Goal: Task Accomplishment & Management: Use online tool/utility

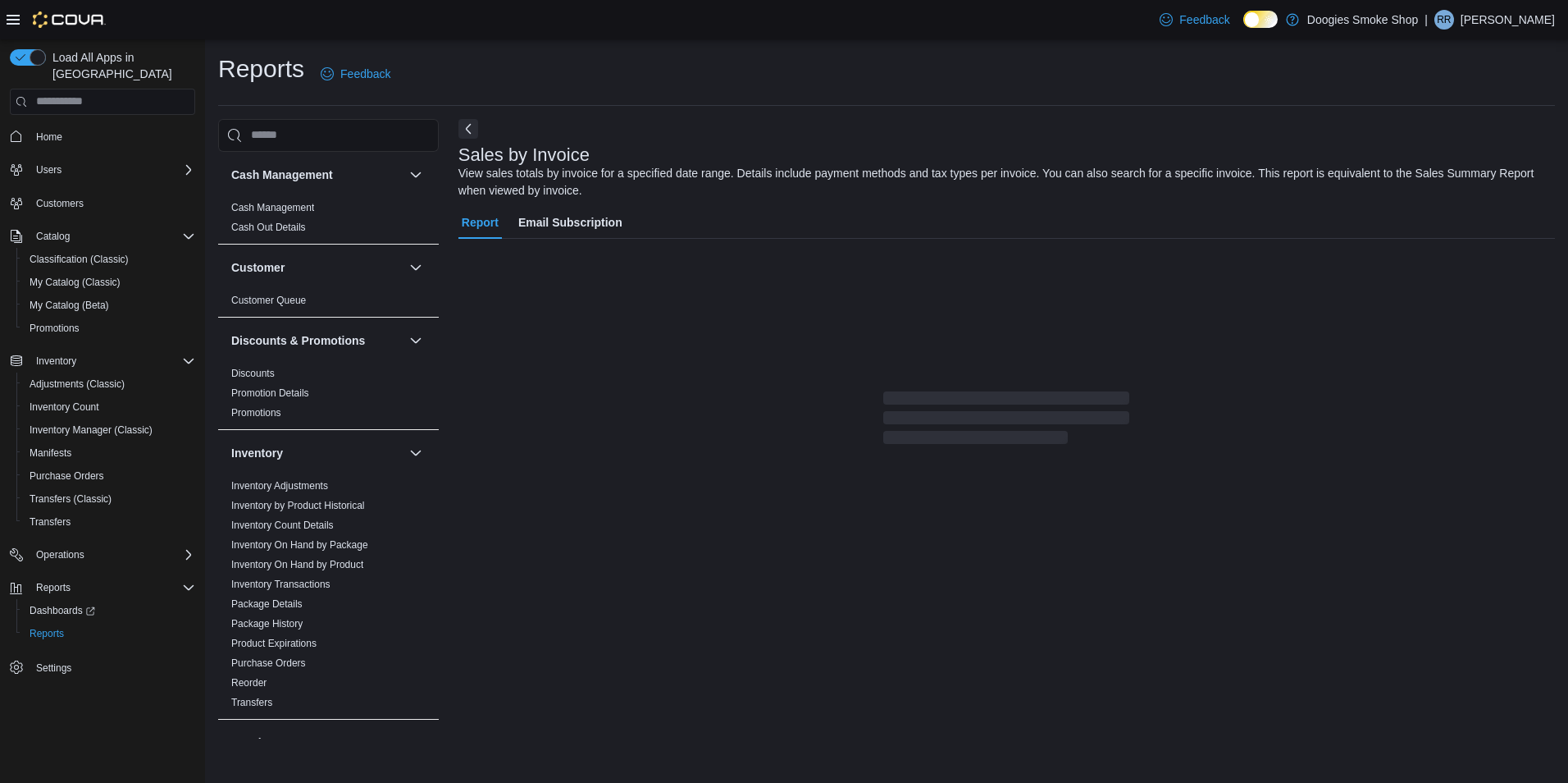
click at [1263, 23] on icon at bounding box center [1259, 21] width 7 height 7
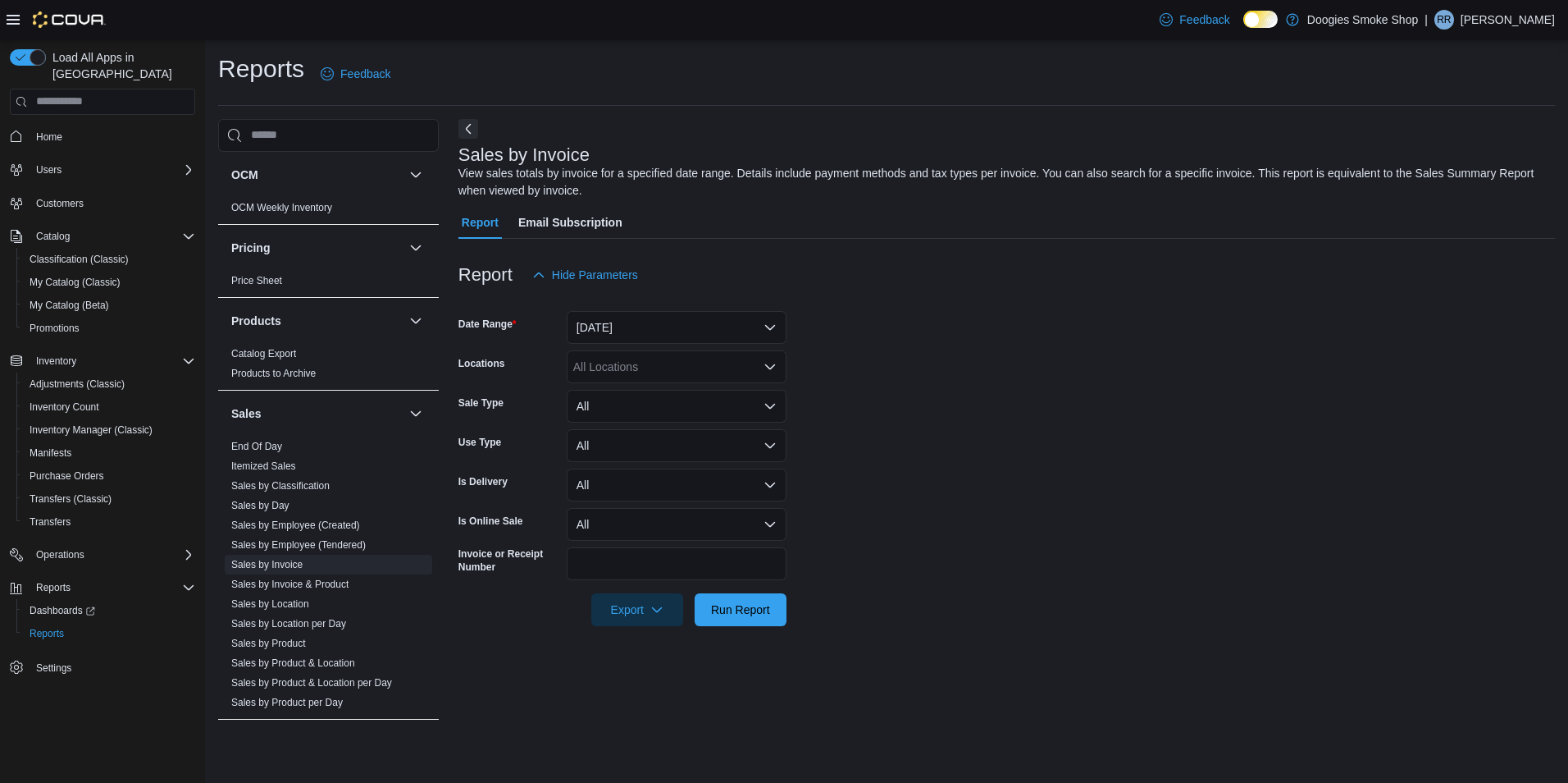
scroll to position [750, 0]
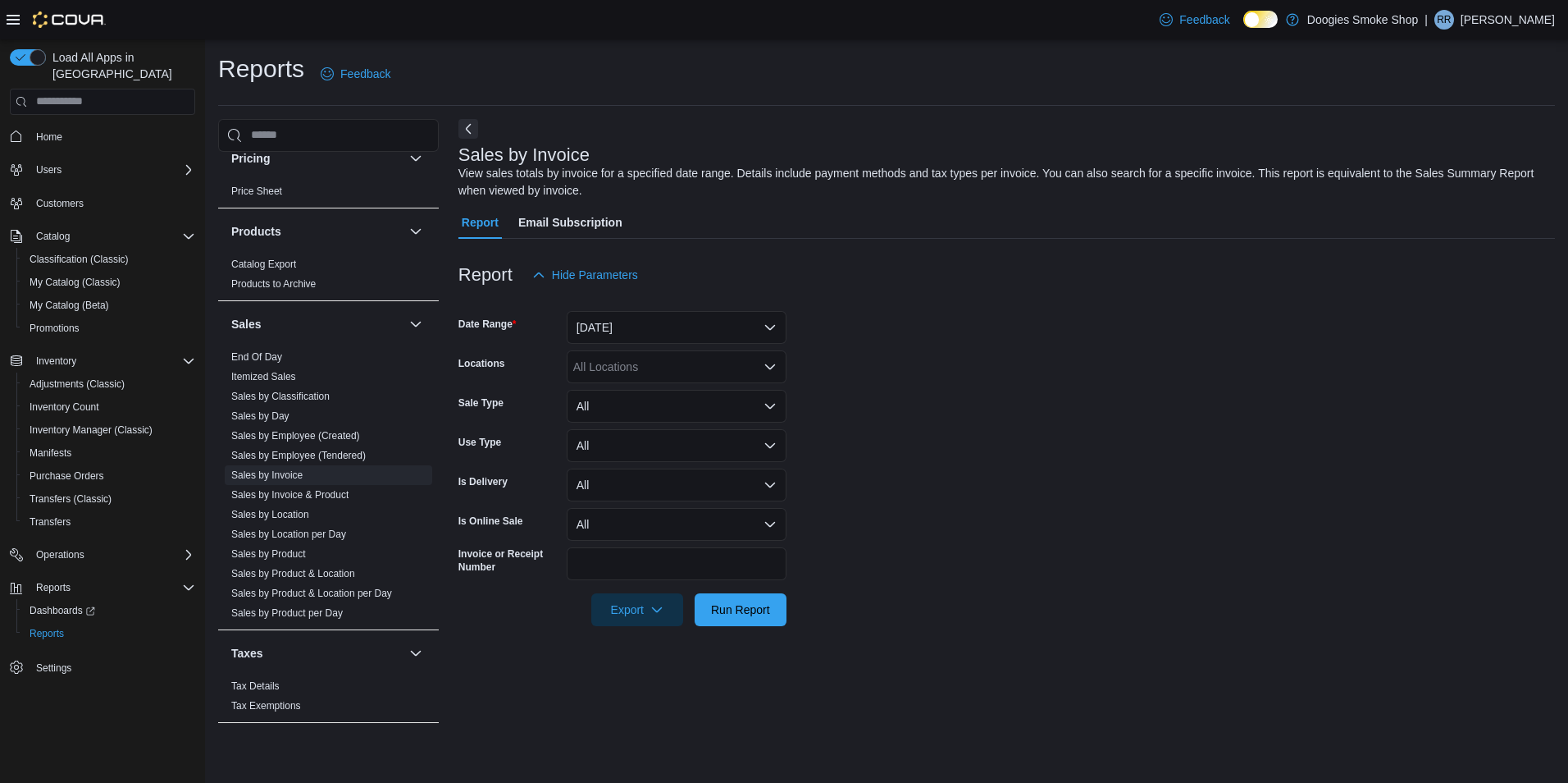
click at [337, 438] on link "Sales by Employee (Created)" at bounding box center [295, 435] width 129 height 11
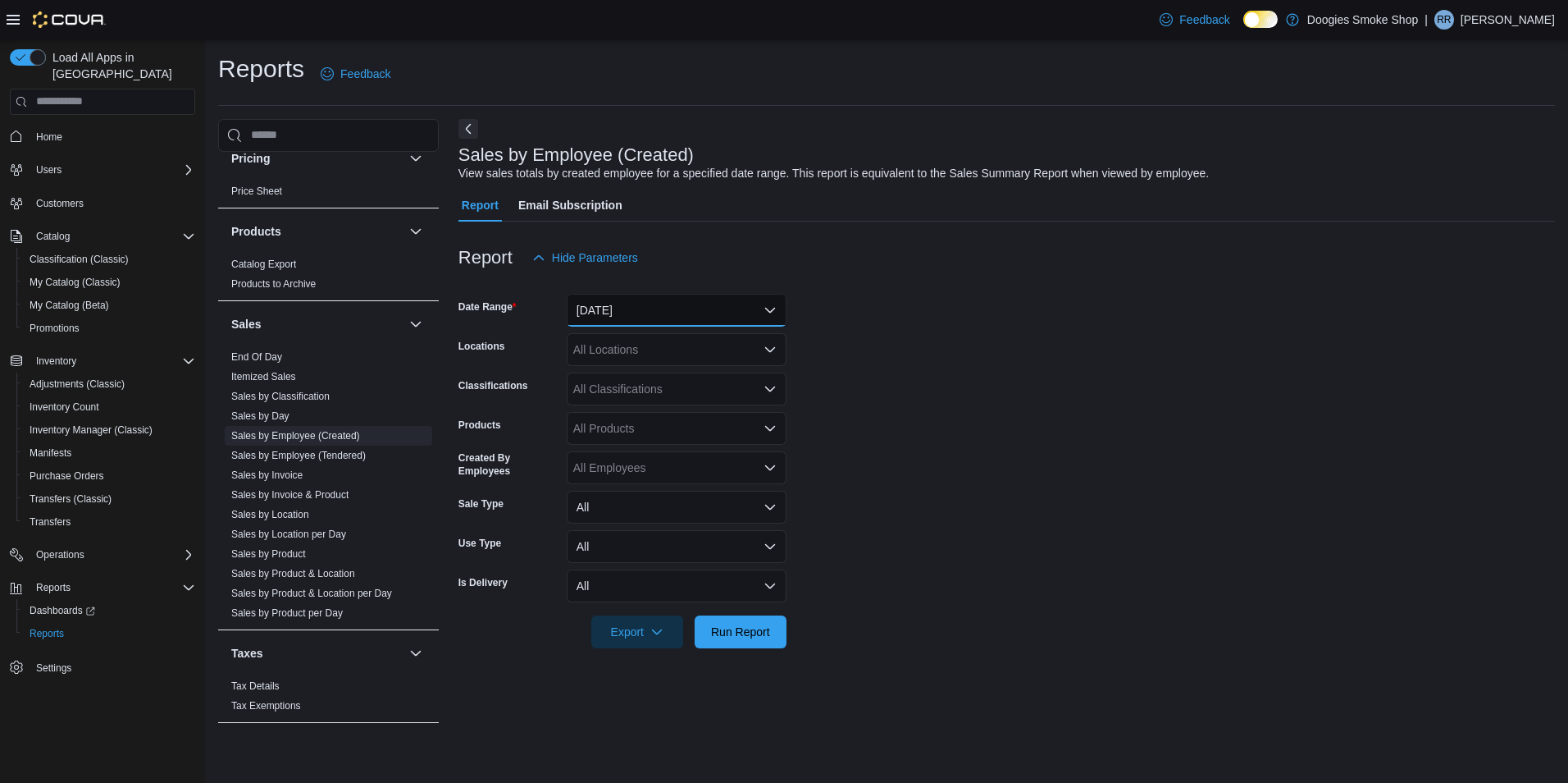
click at [700, 299] on button "[DATE]" at bounding box center [676, 309] width 220 height 33
click at [875, 499] on form "Date Range Yesterday Locations All Locations Classifications All Classification…" at bounding box center [1006, 460] width 1097 height 374
click at [718, 313] on button "[DATE]" at bounding box center [676, 309] width 220 height 33
click at [648, 345] on span "Custom Date" at bounding box center [686, 342] width 187 height 20
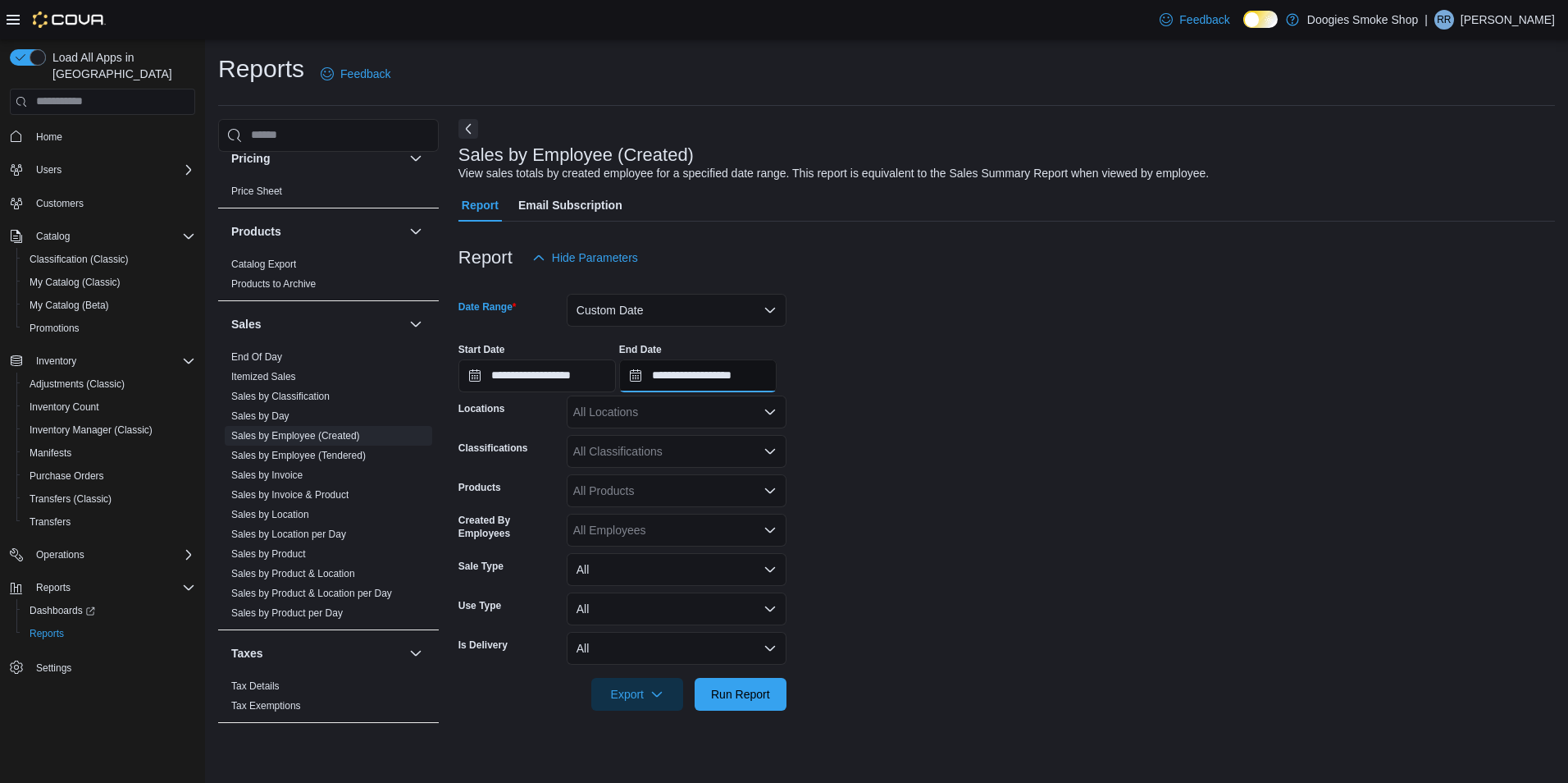
click at [728, 373] on input "**********" at bounding box center [698, 376] width 157 height 33
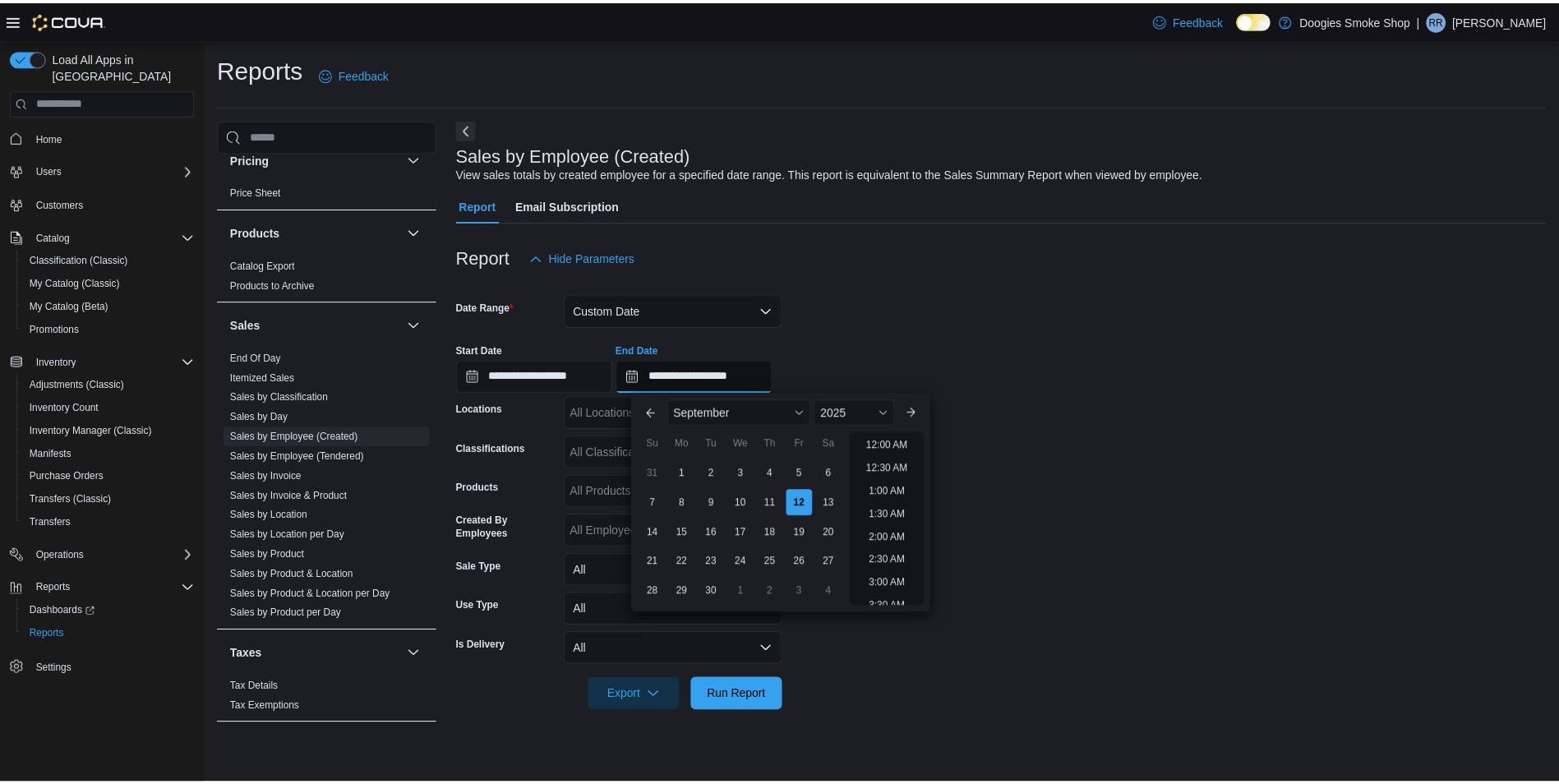
scroll to position [933, 0]
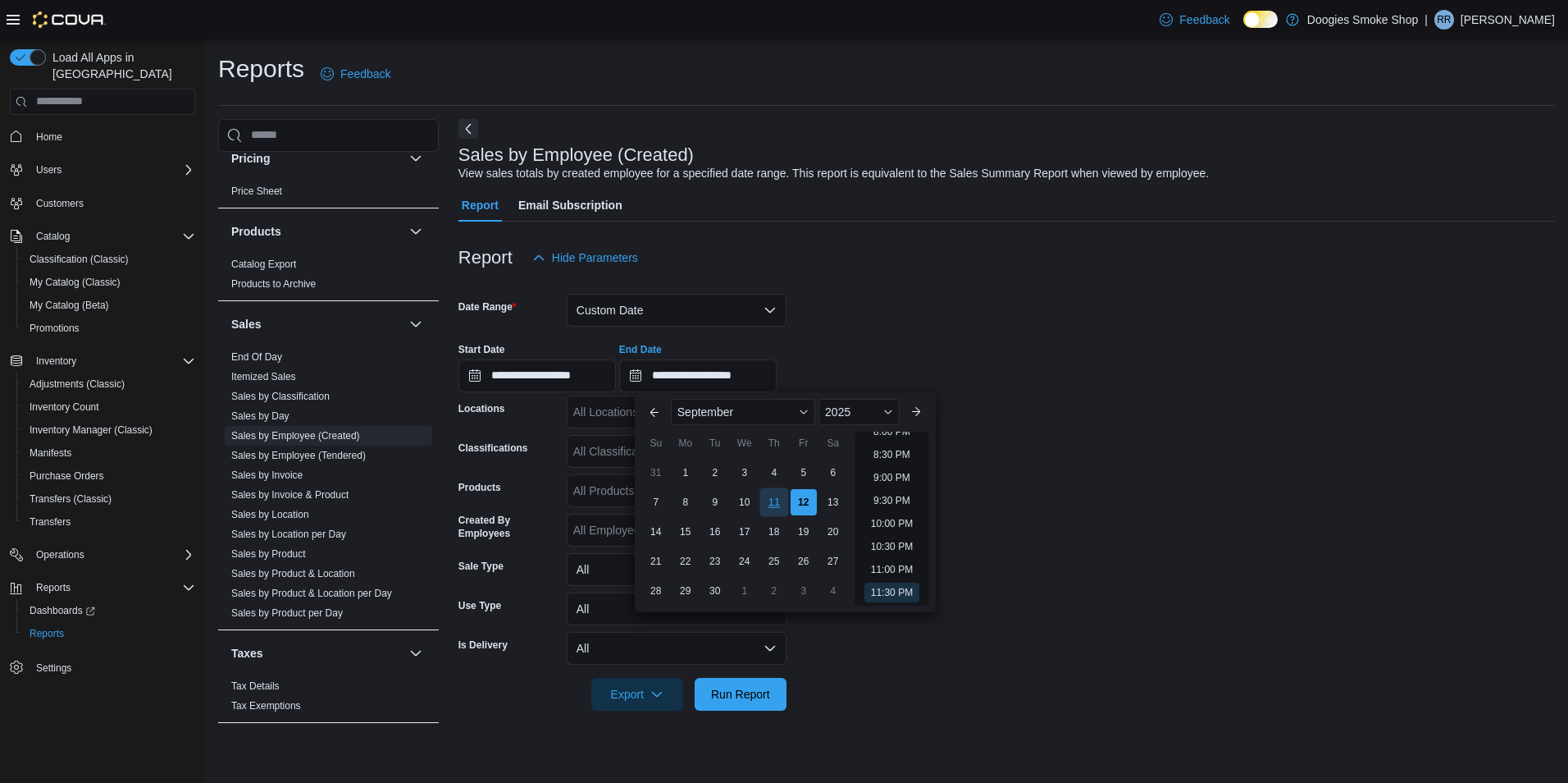
click at [774, 500] on div "11" at bounding box center [773, 501] width 29 height 29
type input "**********"
click at [613, 414] on div "All Locations" at bounding box center [676, 411] width 220 height 33
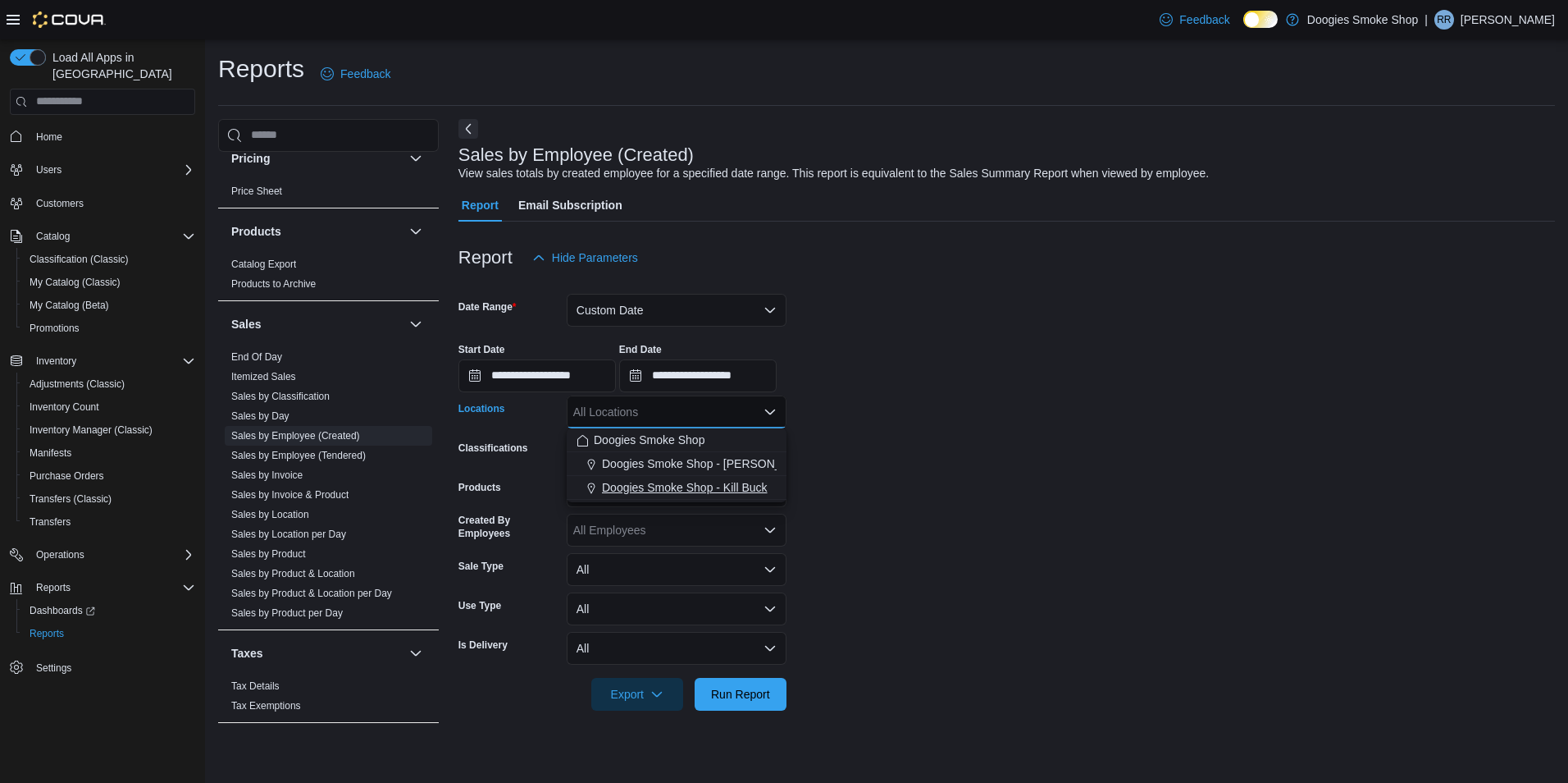
click at [742, 489] on span "Doogies Smoke Shop - Kill Buck" at bounding box center [685, 488] width 166 height 17
click at [763, 690] on span "Run Report" at bounding box center [740, 694] width 59 height 17
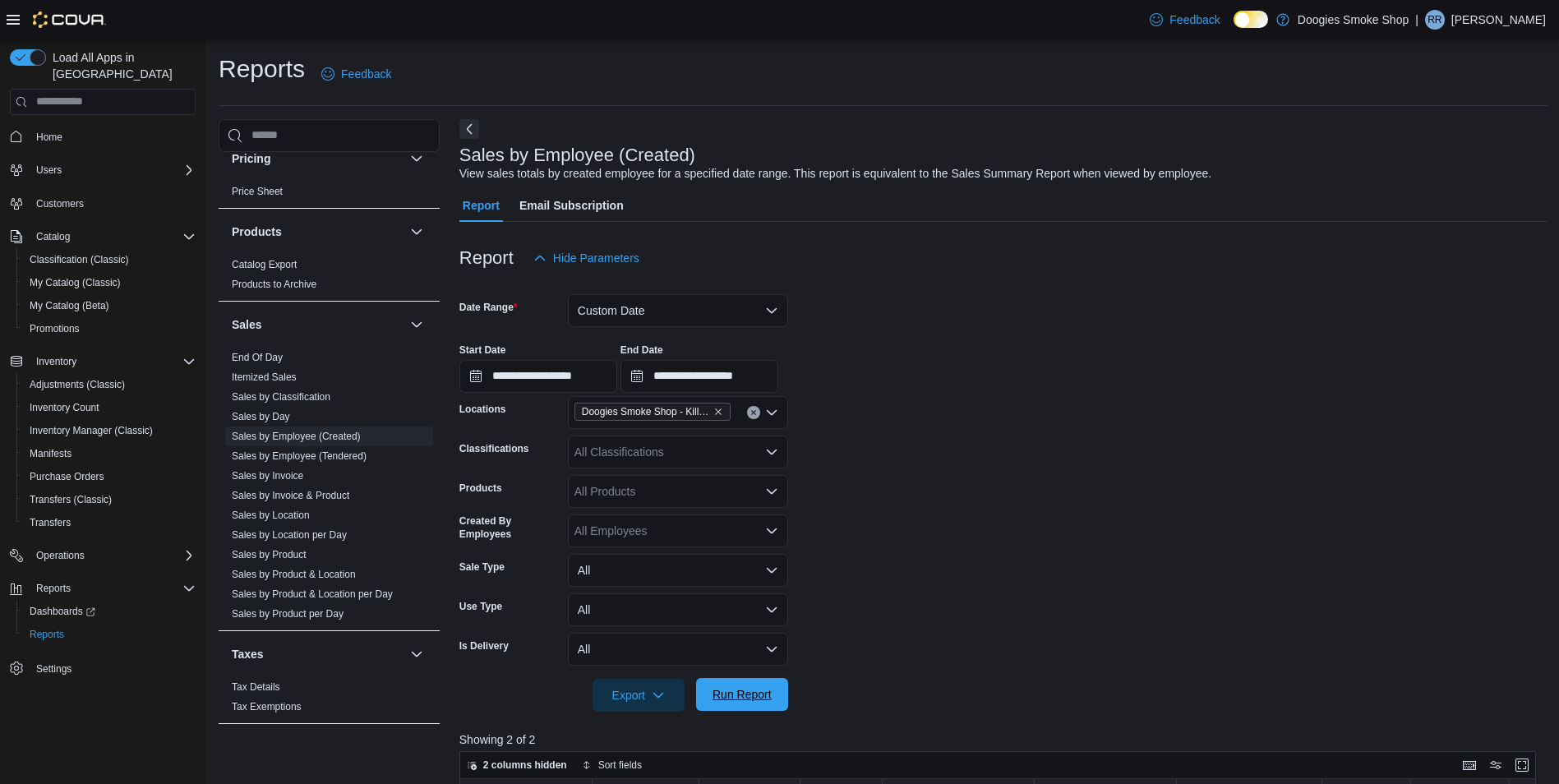
click at [749, 693] on span "Run Report" at bounding box center [741, 694] width 59 height 17
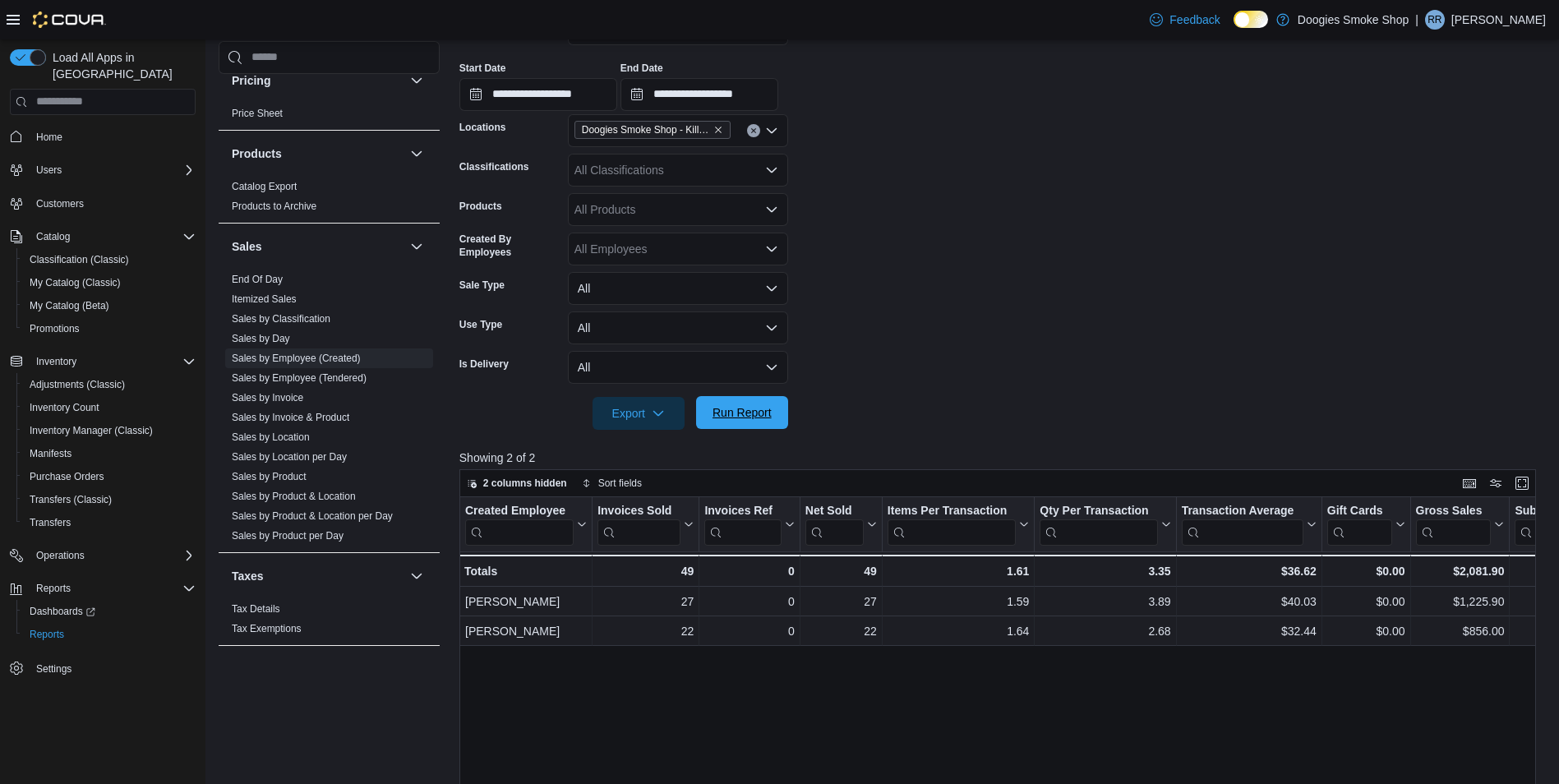
scroll to position [288, 0]
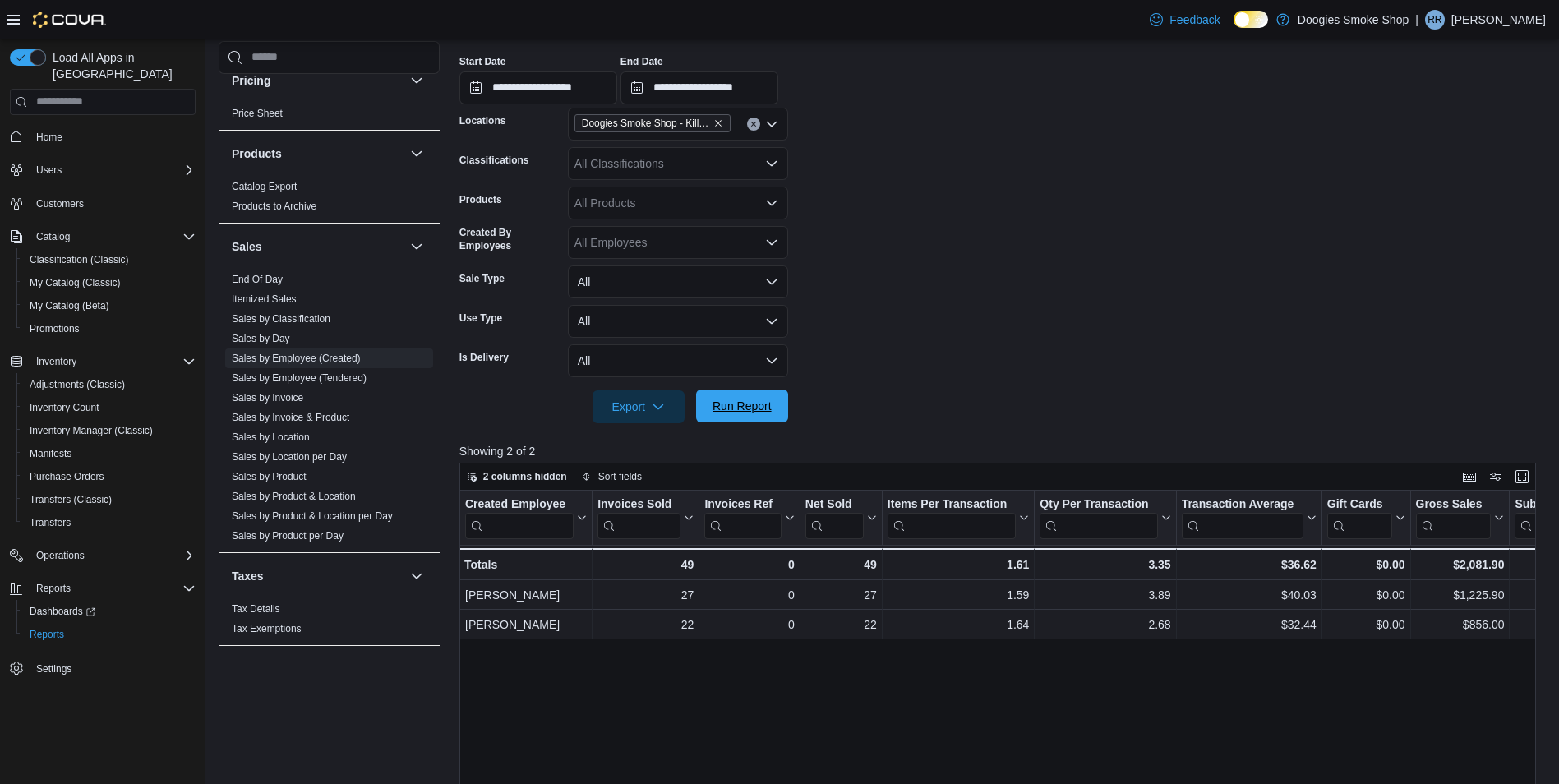
click at [525, 475] on span "2 columns hidden" at bounding box center [526, 476] width 84 height 13
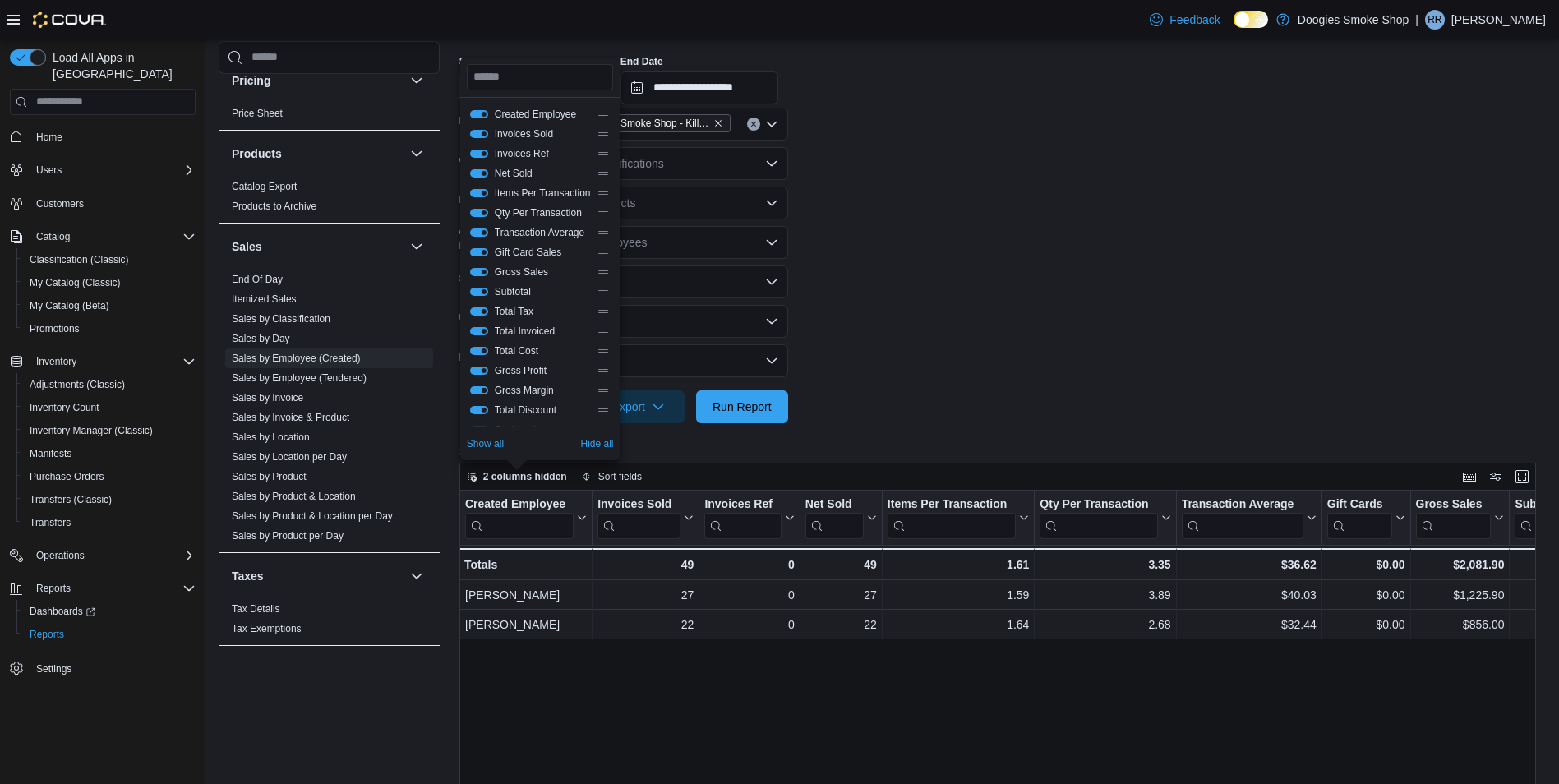
click at [479, 387] on button "Gross Margin" at bounding box center [478, 390] width 18 height 8
click at [478, 389] on button "Gross Margin" at bounding box center [478, 390] width 18 height 8
click at [478, 133] on button "Invoices Sold" at bounding box center [478, 133] width 18 height 8
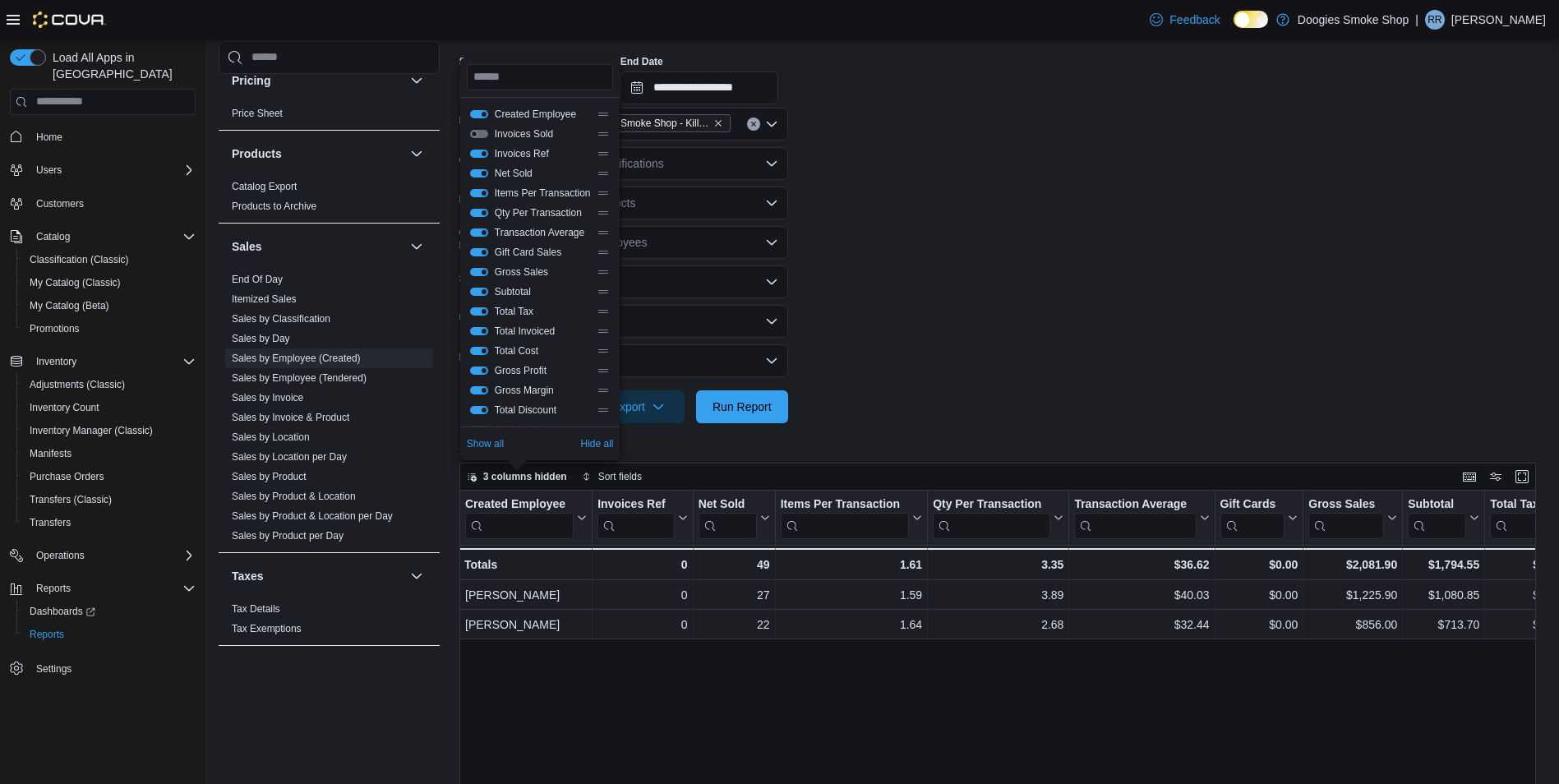
click at [476, 172] on button "Net Sold" at bounding box center [478, 173] width 18 height 8
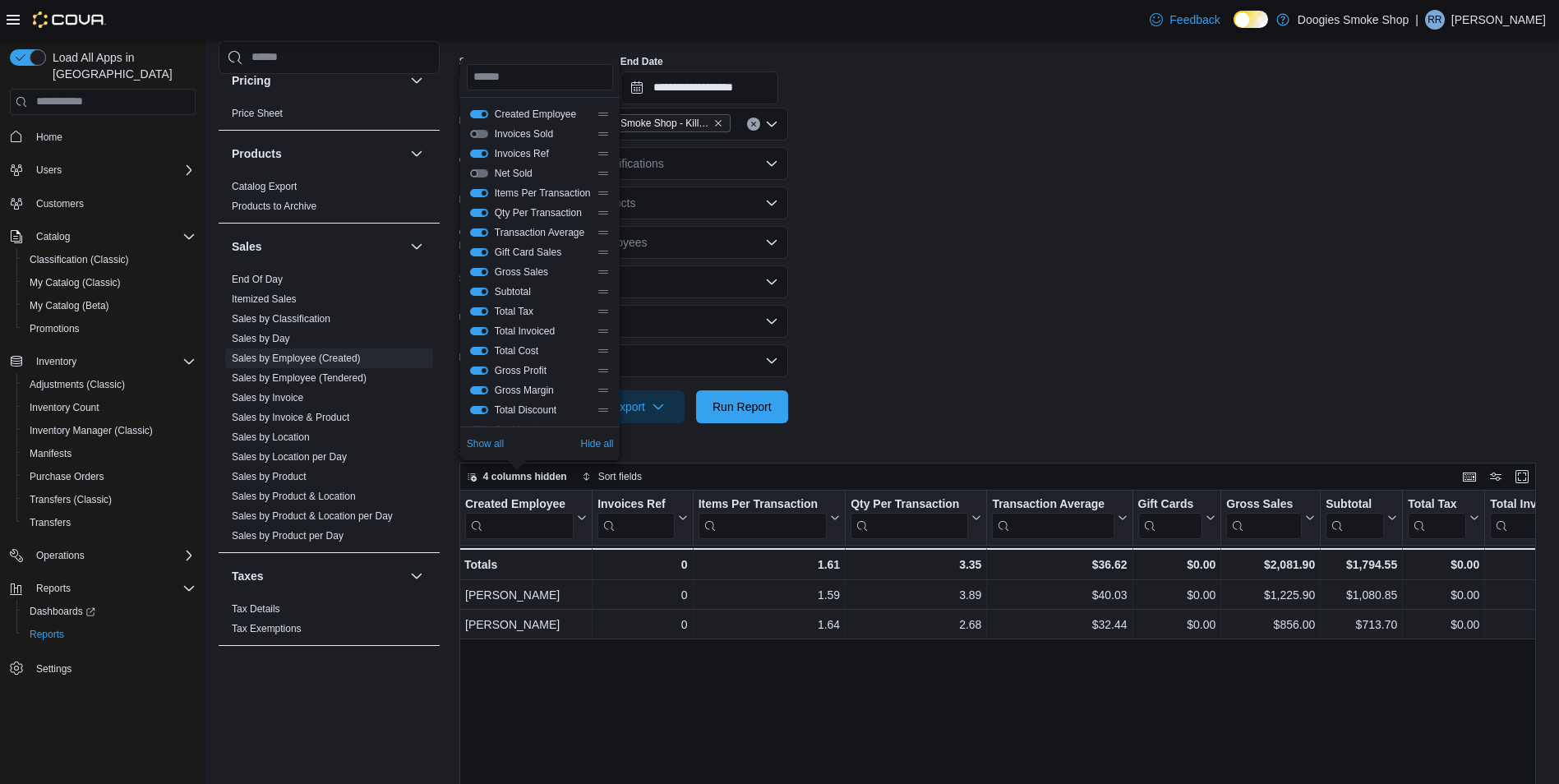
click at [481, 173] on button "Net Sold" at bounding box center [478, 173] width 18 height 8
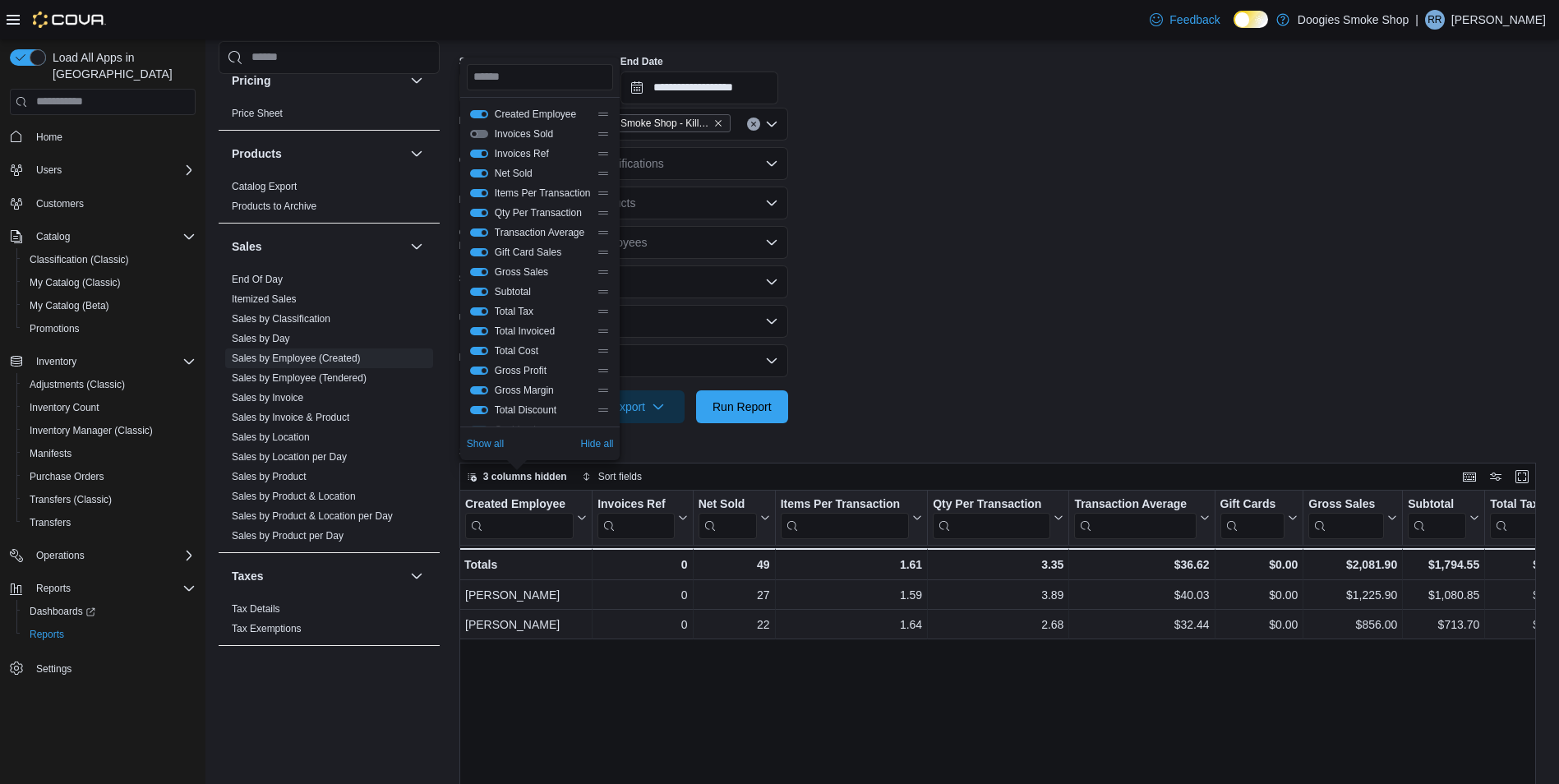
click at [479, 152] on button "Invoices Ref" at bounding box center [478, 153] width 18 height 8
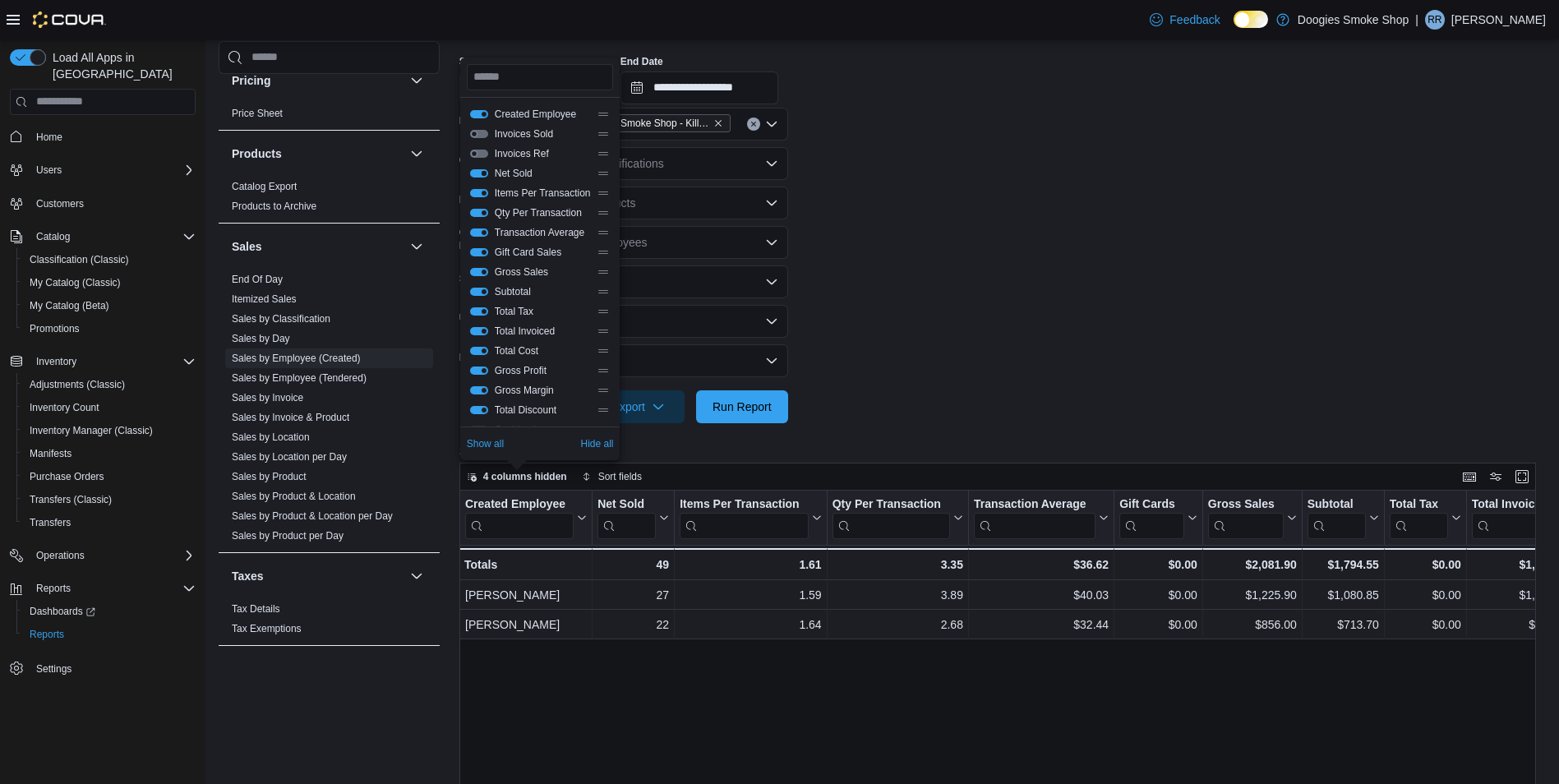
click at [485, 175] on button "Net Sold" at bounding box center [478, 173] width 18 height 8
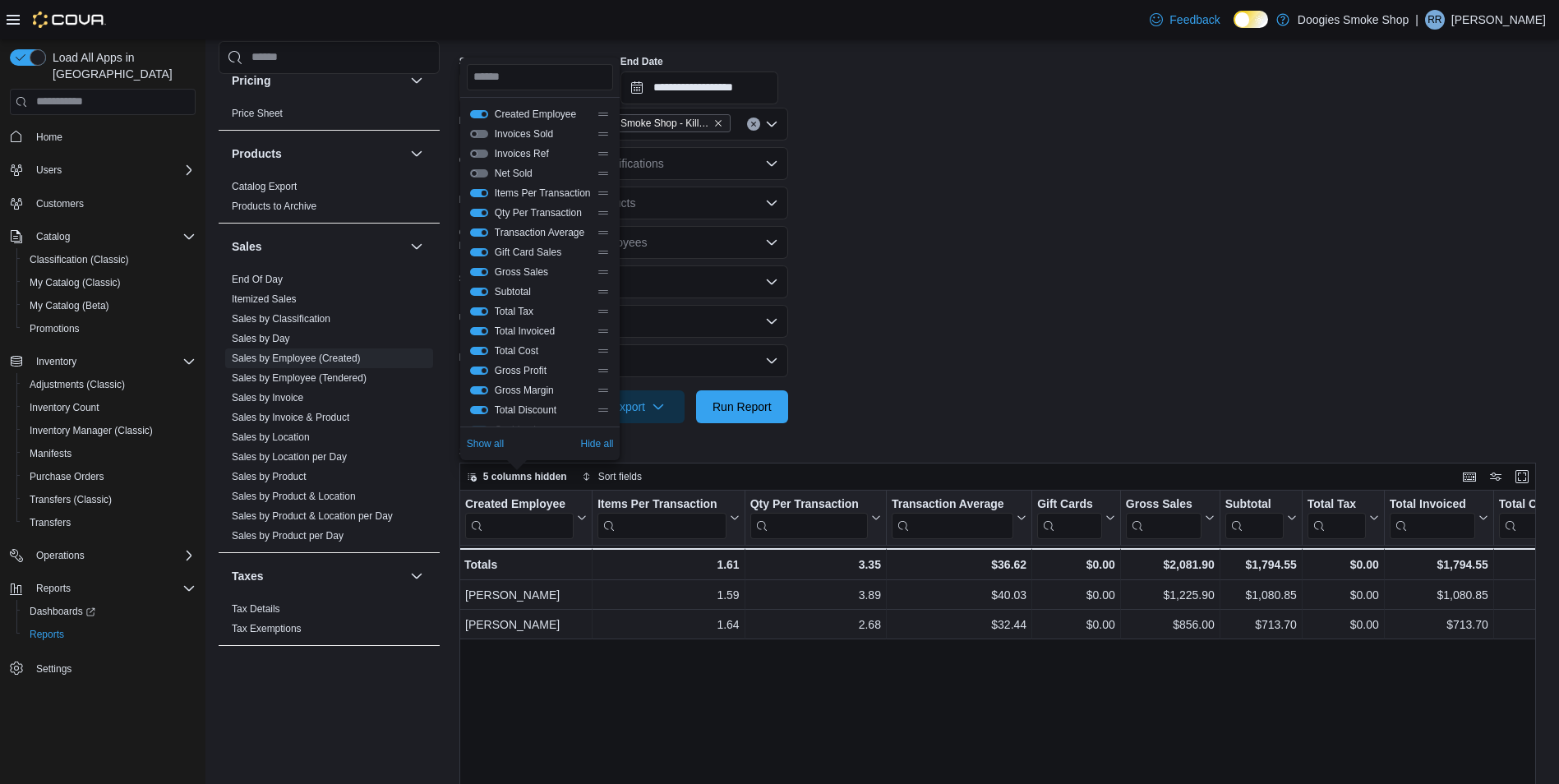
click at [478, 189] on button "Items Per Transaction" at bounding box center [478, 192] width 18 height 8
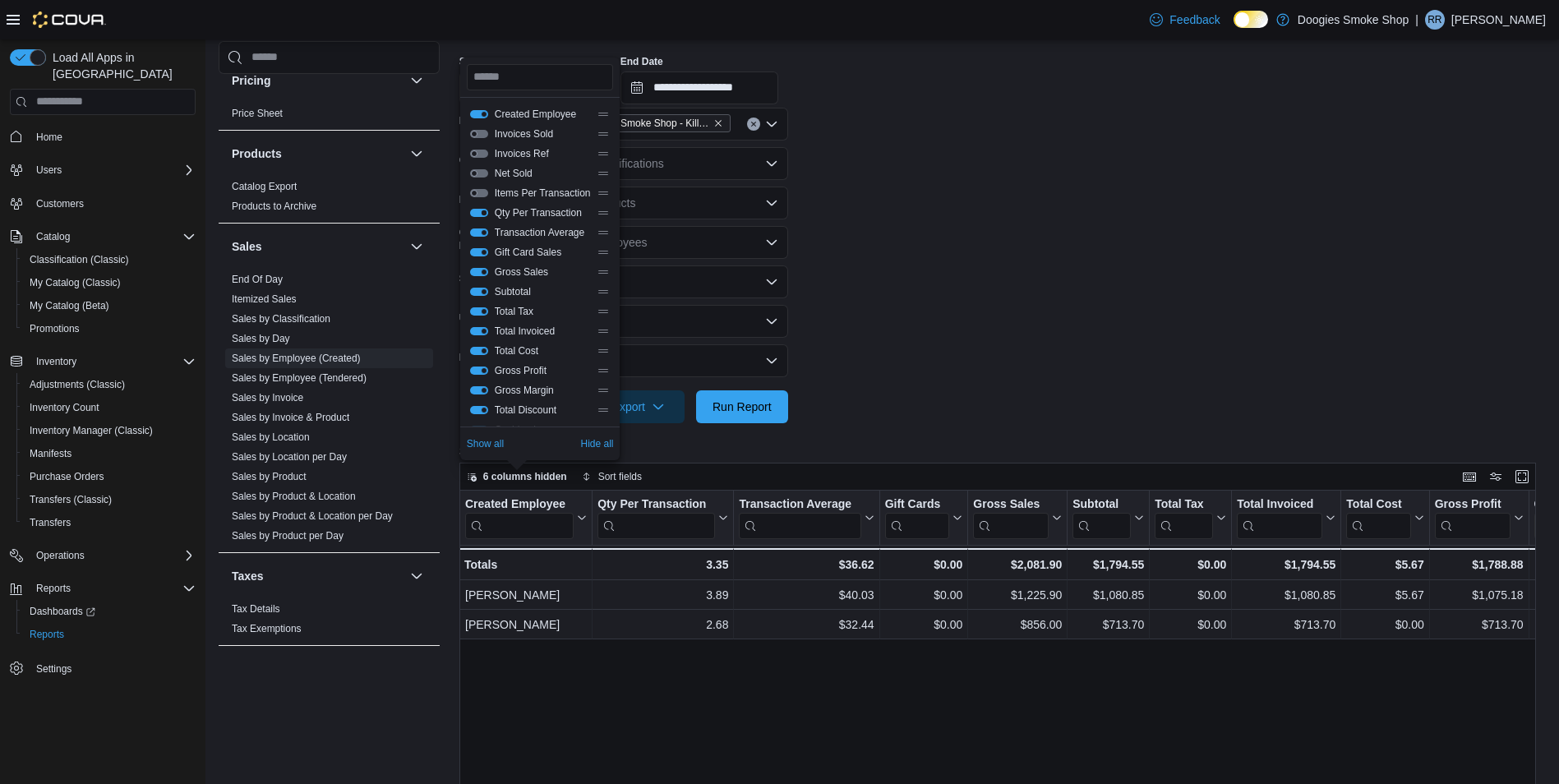
click at [478, 212] on button "Qty Per Transaction" at bounding box center [478, 213] width 18 height 8
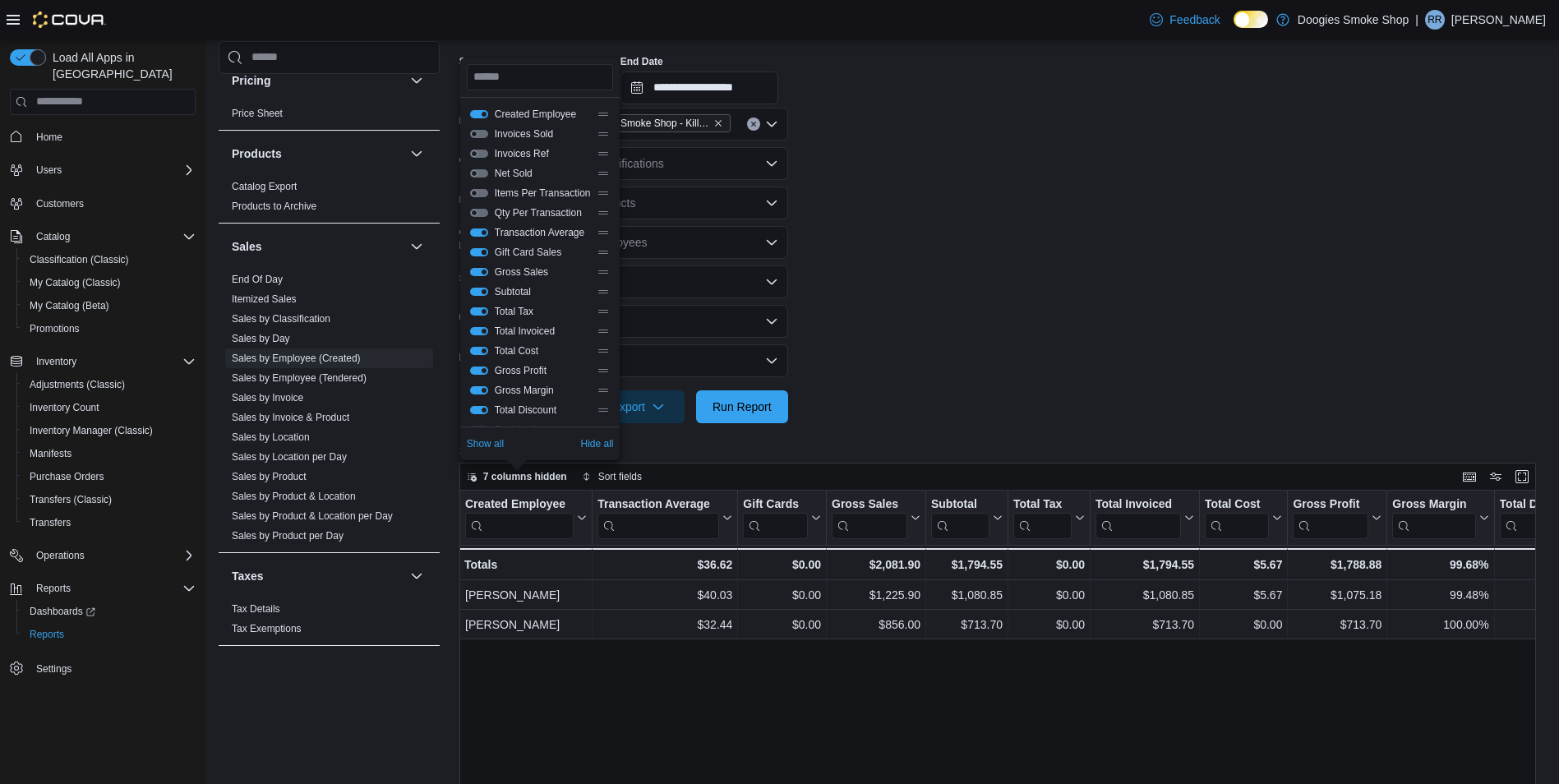
click at [478, 251] on button "Gift Card Sales" at bounding box center [478, 252] width 18 height 8
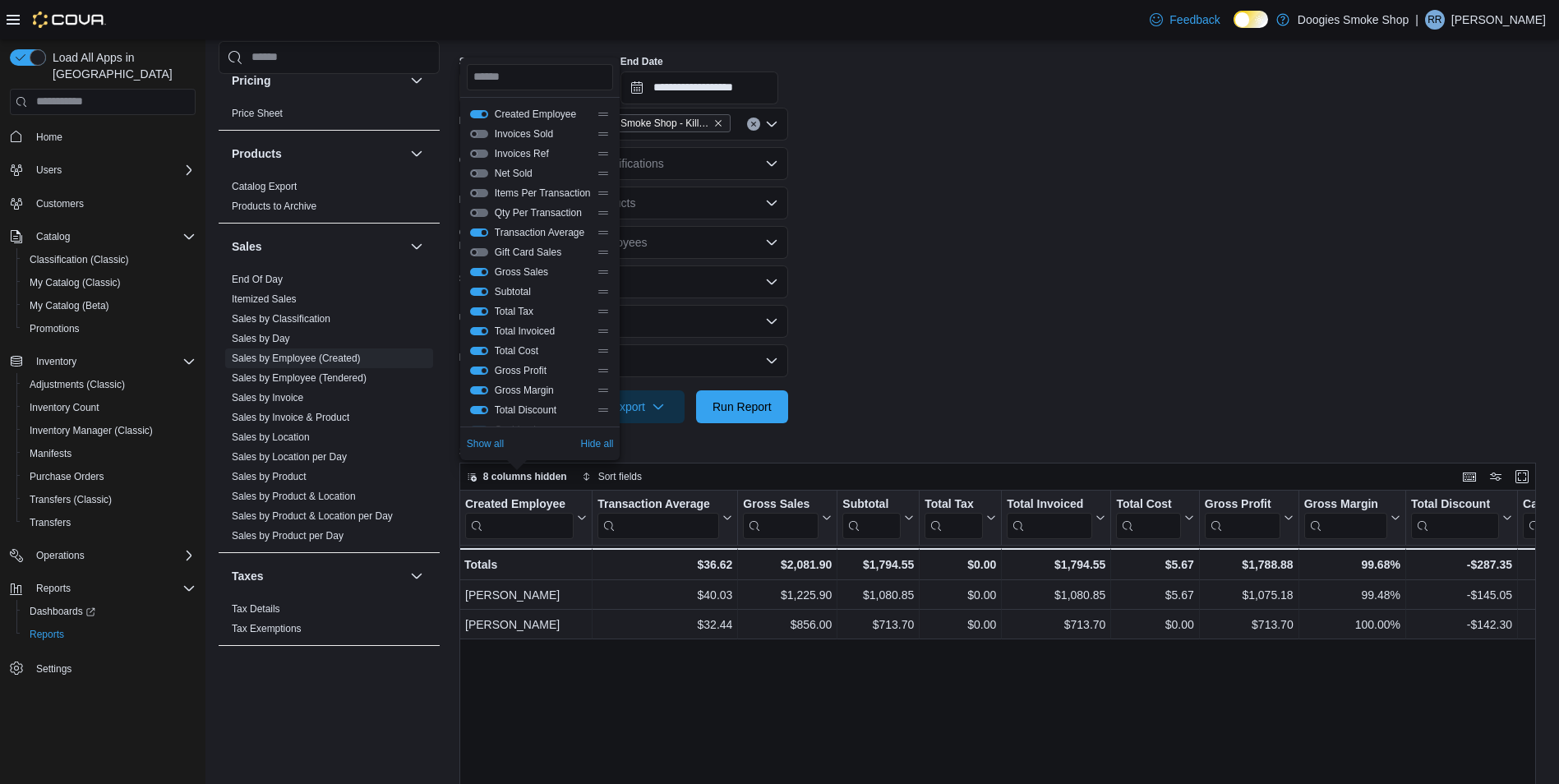
click at [478, 231] on button "Transaction Average" at bounding box center [478, 232] width 18 height 8
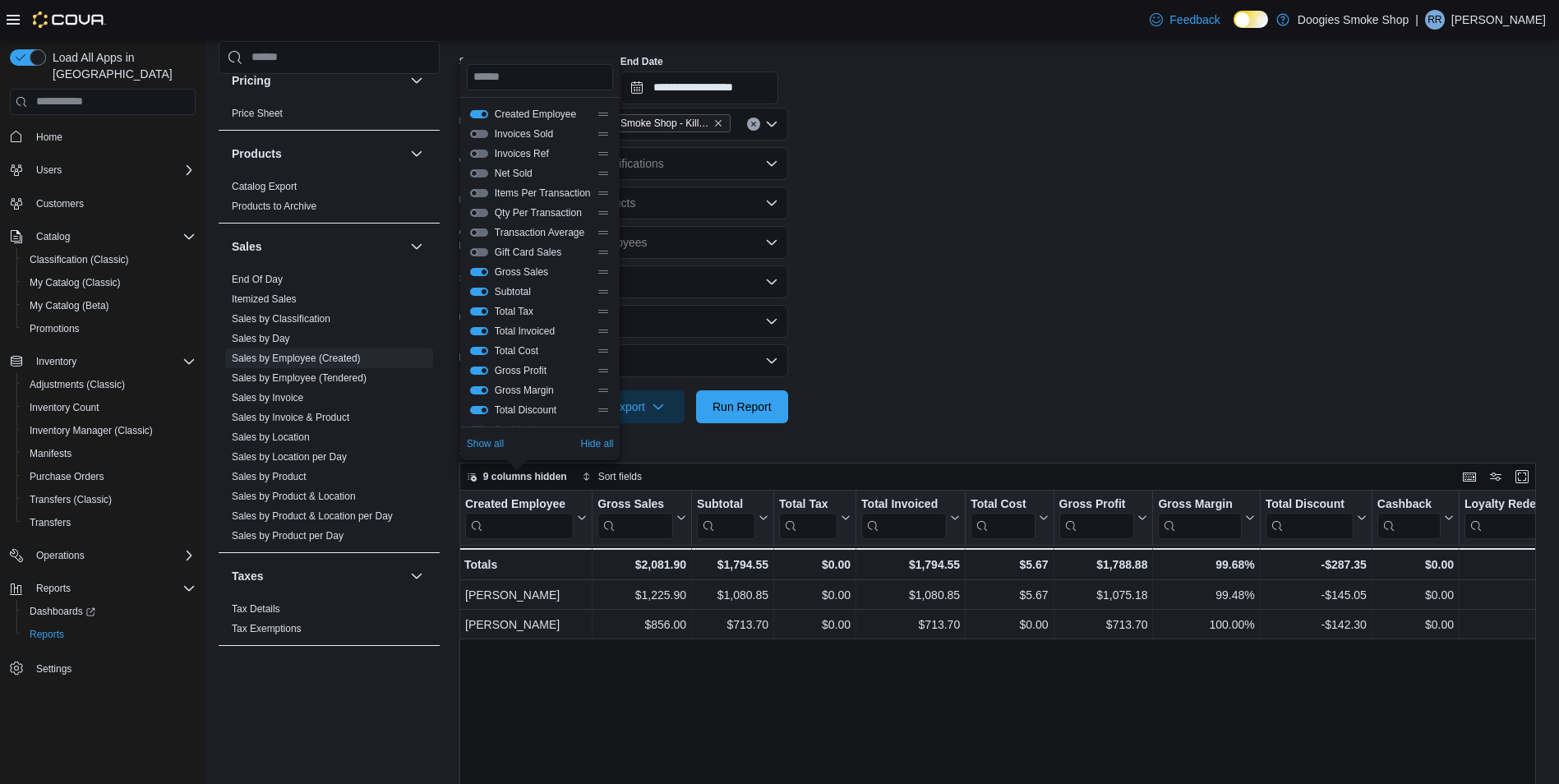
click at [465, 320] on div "Created Employee Invoices Sold Invoices Ref Net Sold Items Per Transaction Qty …" at bounding box center [541, 262] width 161 height 329
click at [481, 307] on button "Total Tax" at bounding box center [478, 311] width 18 height 8
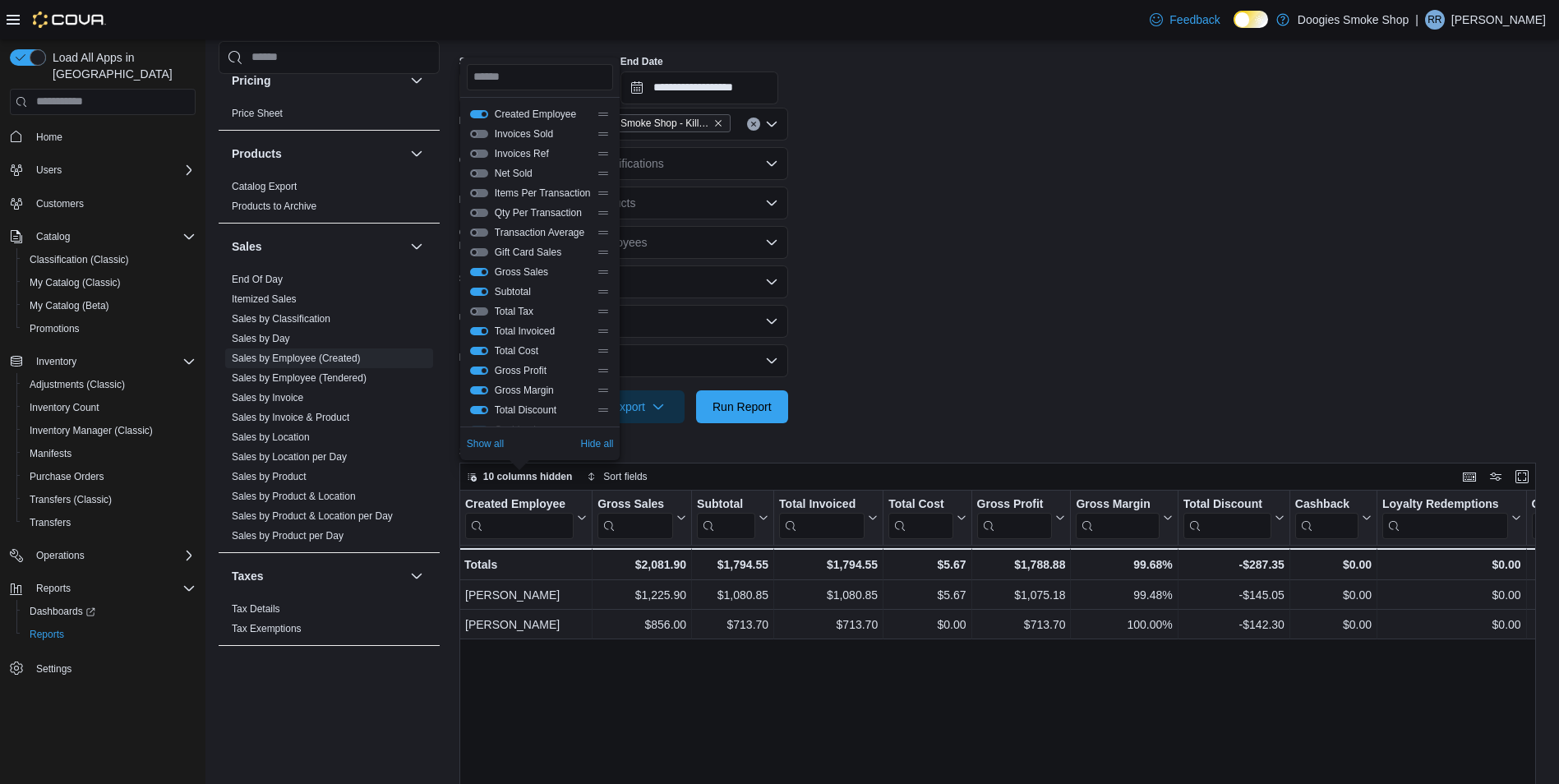
click at [482, 330] on button "Total Invoiced" at bounding box center [478, 330] width 18 height 8
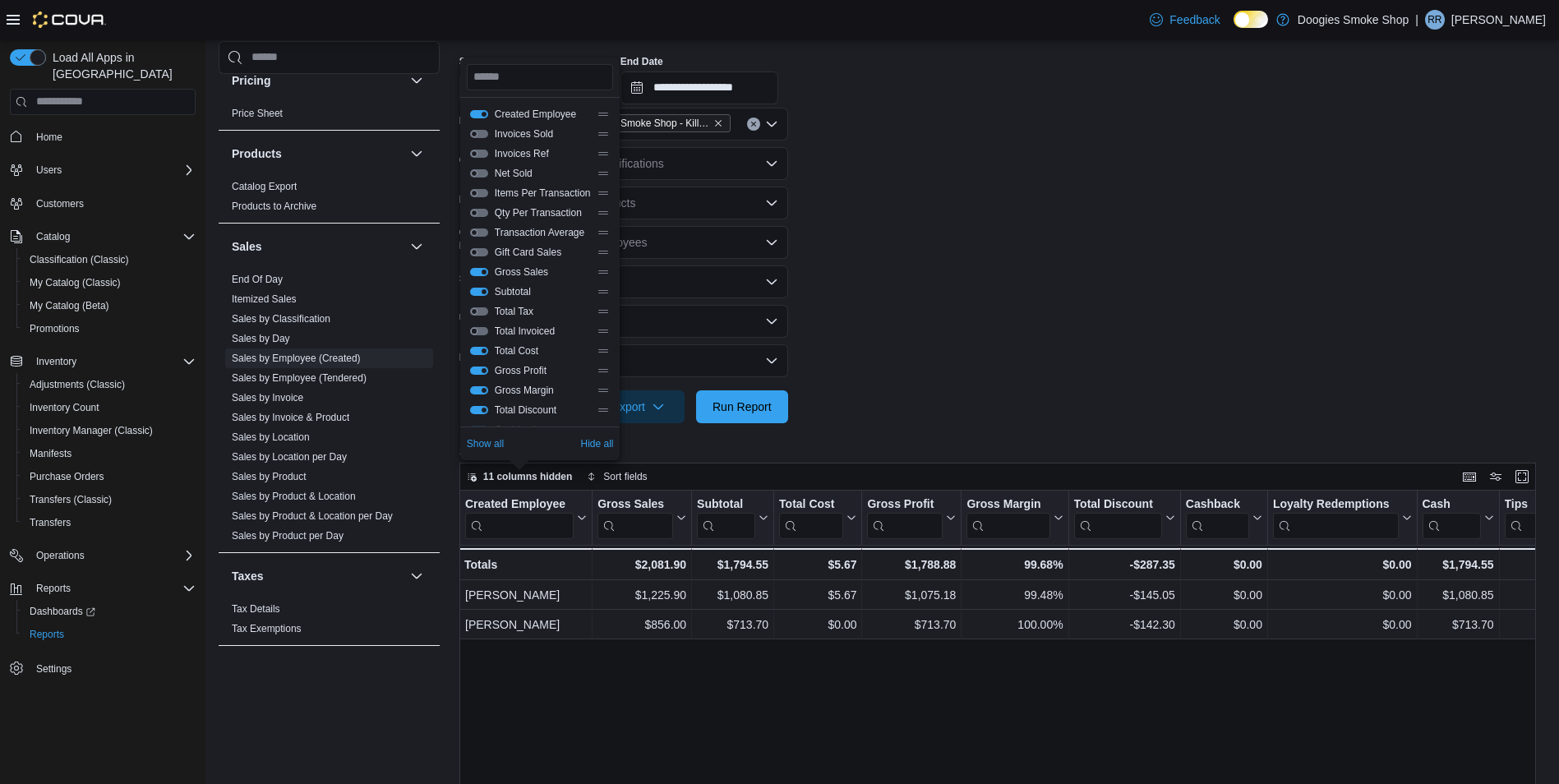
click at [477, 329] on button "Total Invoiced" at bounding box center [478, 330] width 18 height 8
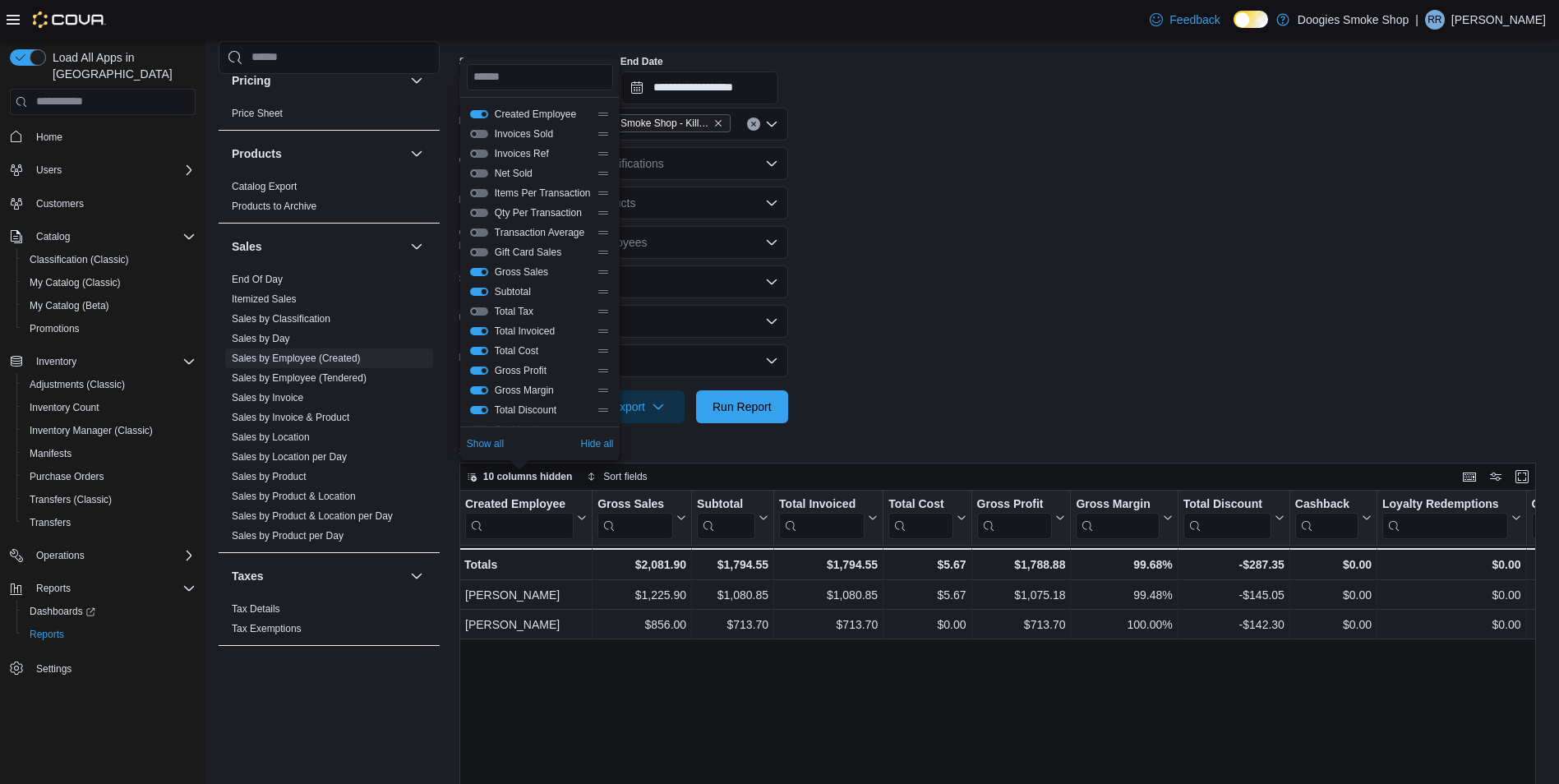
click at [473, 287] on button "Subtotal" at bounding box center [478, 291] width 18 height 8
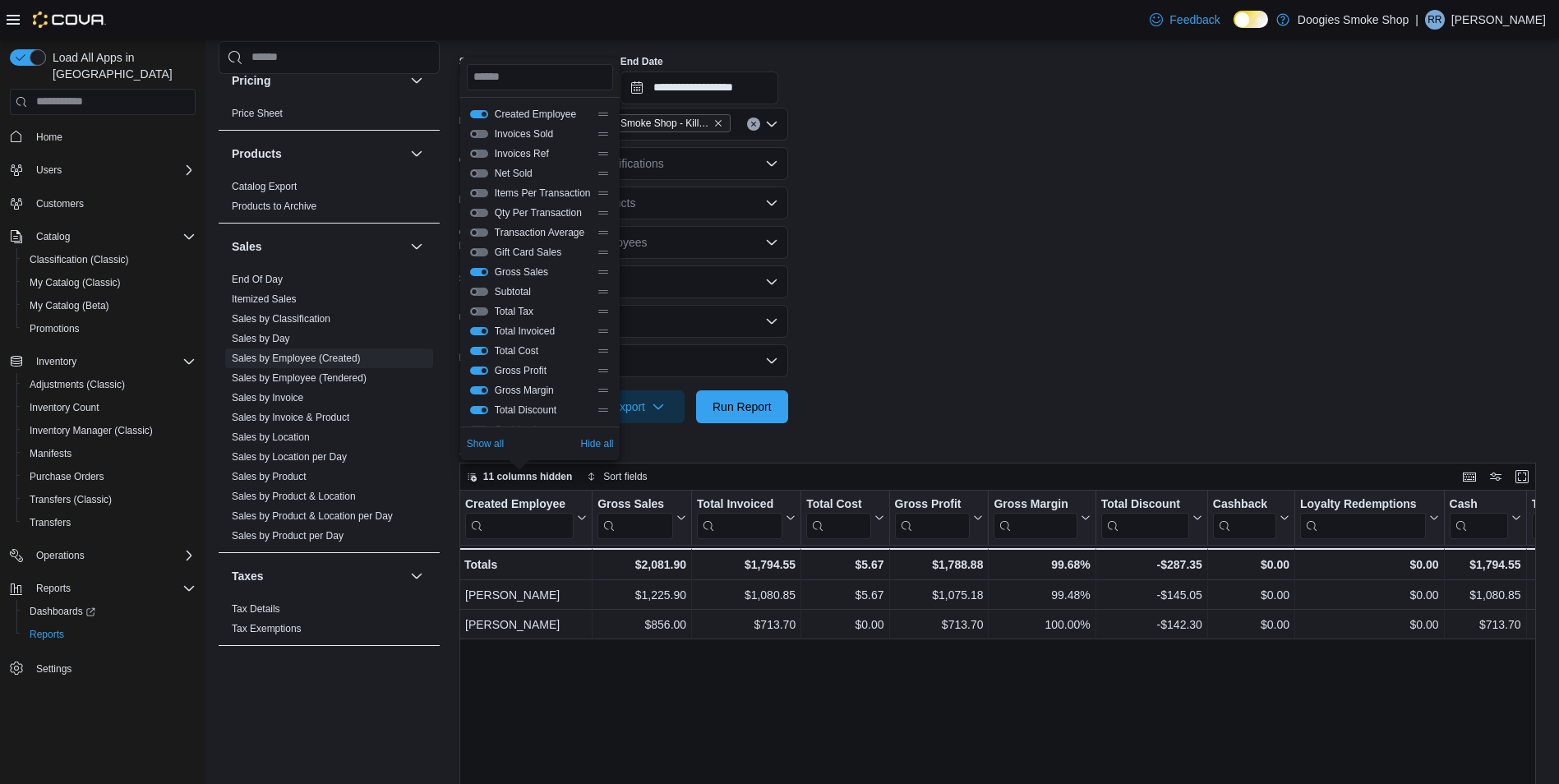
click at [480, 349] on button "Total Cost" at bounding box center [478, 350] width 18 height 8
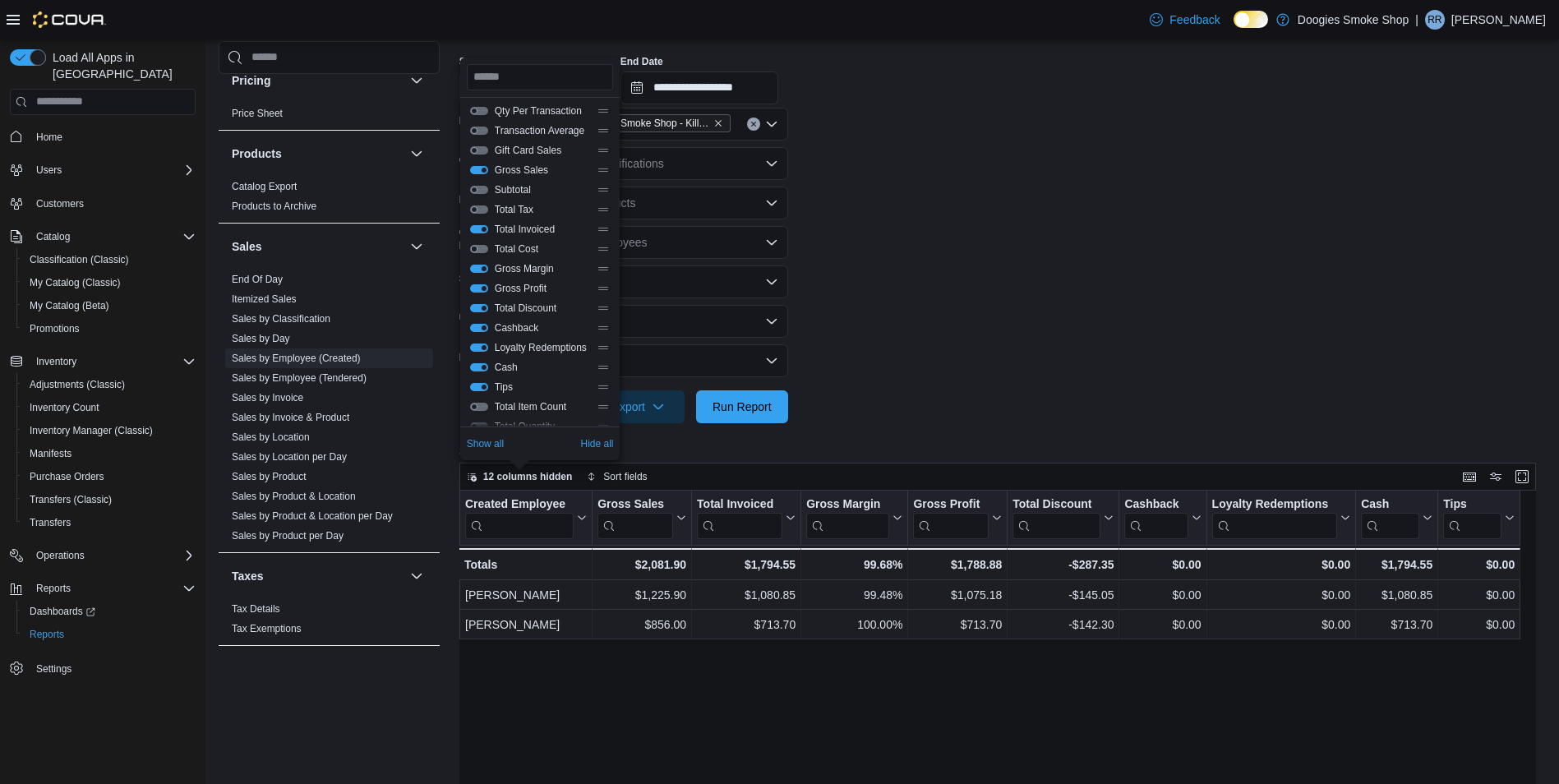
scroll to position [119, 0]
click at [478, 209] on button "Gross Margin" at bounding box center [478, 213] width 18 height 8
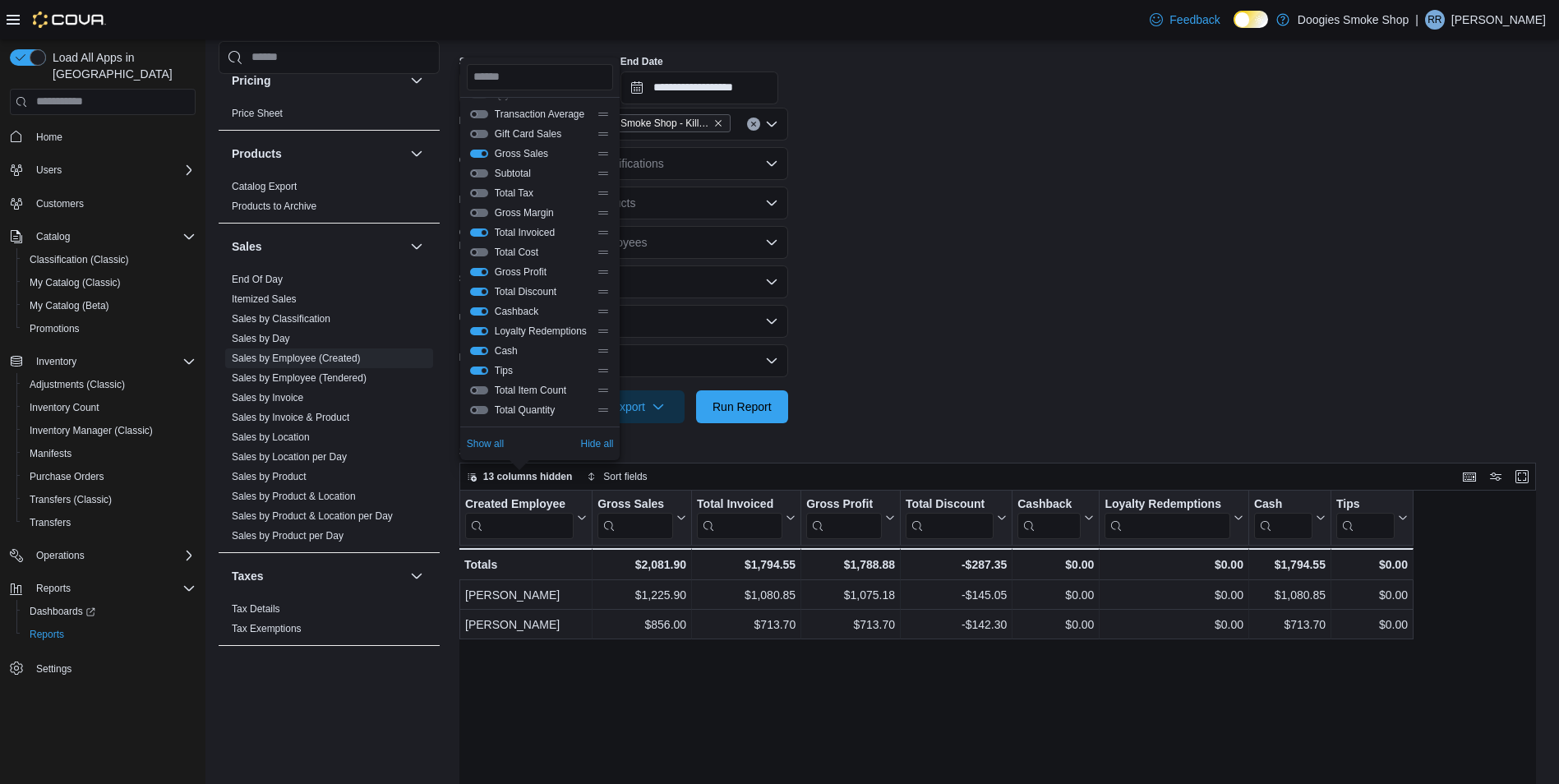
click at [471, 317] on div "Cashback" at bounding box center [540, 312] width 141 height 13
click at [471, 309] on button "Cashback" at bounding box center [478, 311] width 18 height 8
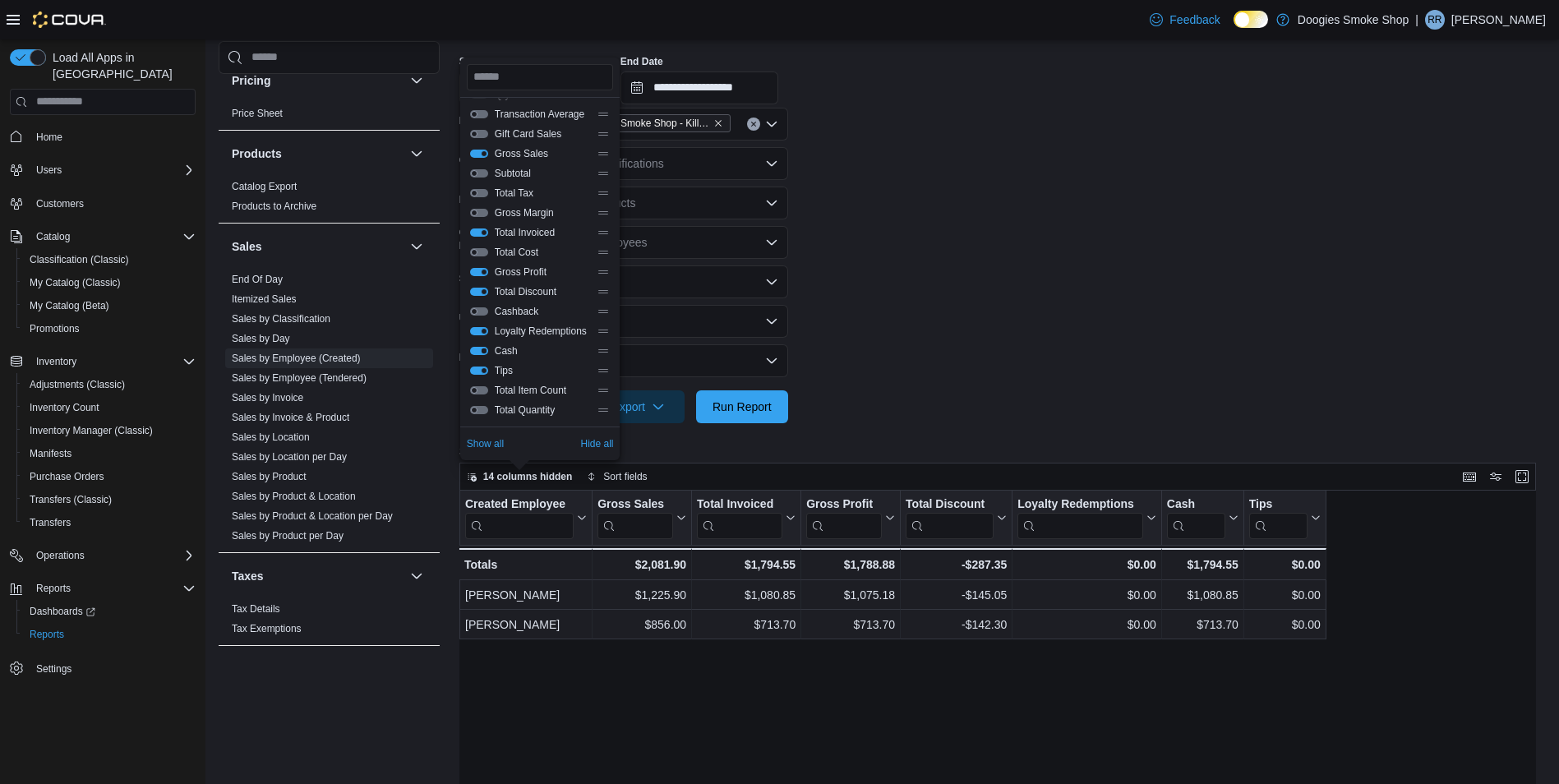
click at [478, 351] on button "Cash" at bounding box center [478, 350] width 18 height 8
click at [478, 370] on button "Tips" at bounding box center [478, 371] width 18 height 8
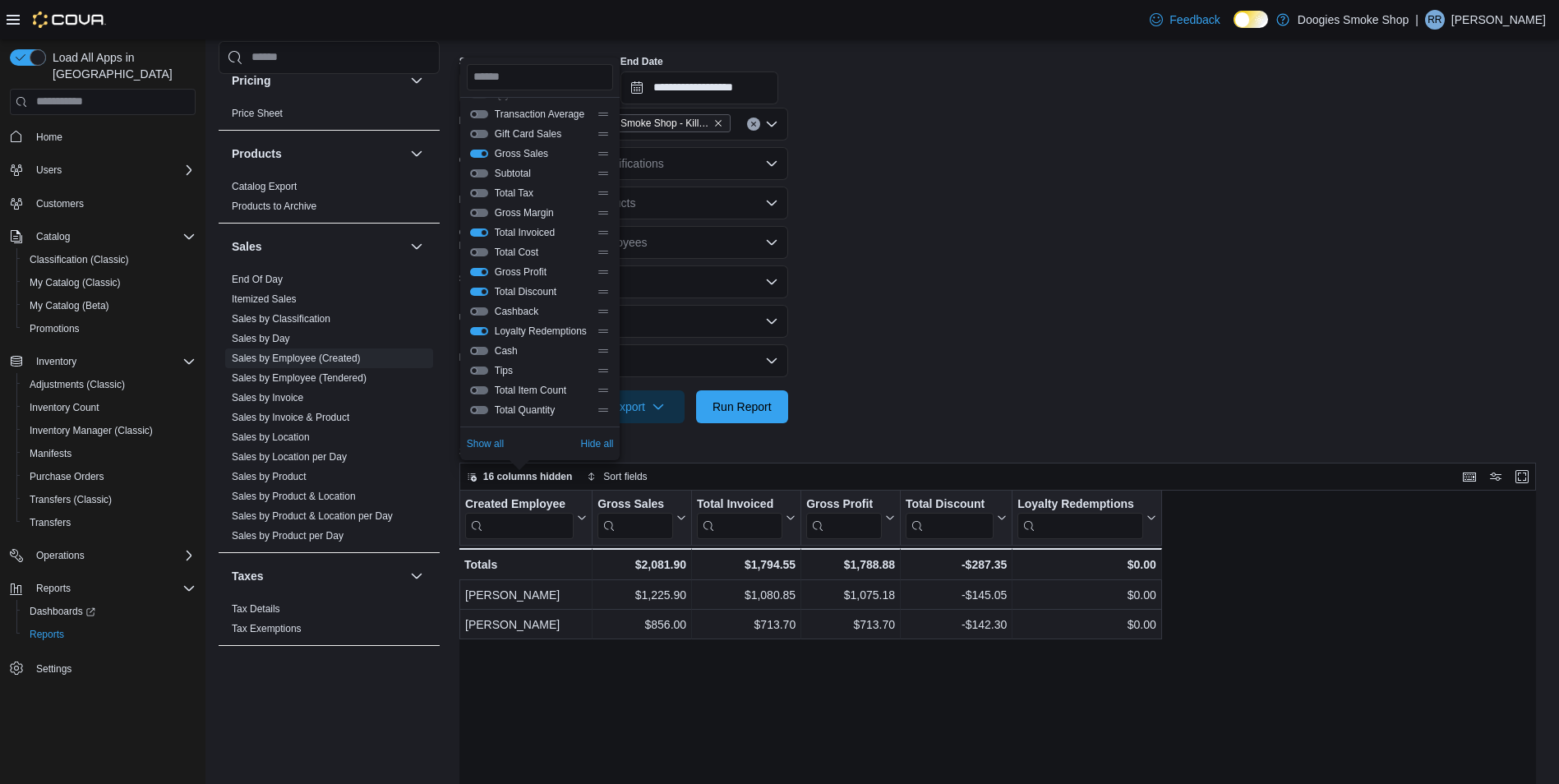
click at [474, 351] on button "Cash" at bounding box center [478, 350] width 18 height 8
click at [538, 472] on span "15 columns hidden" at bounding box center [528, 476] width 90 height 13
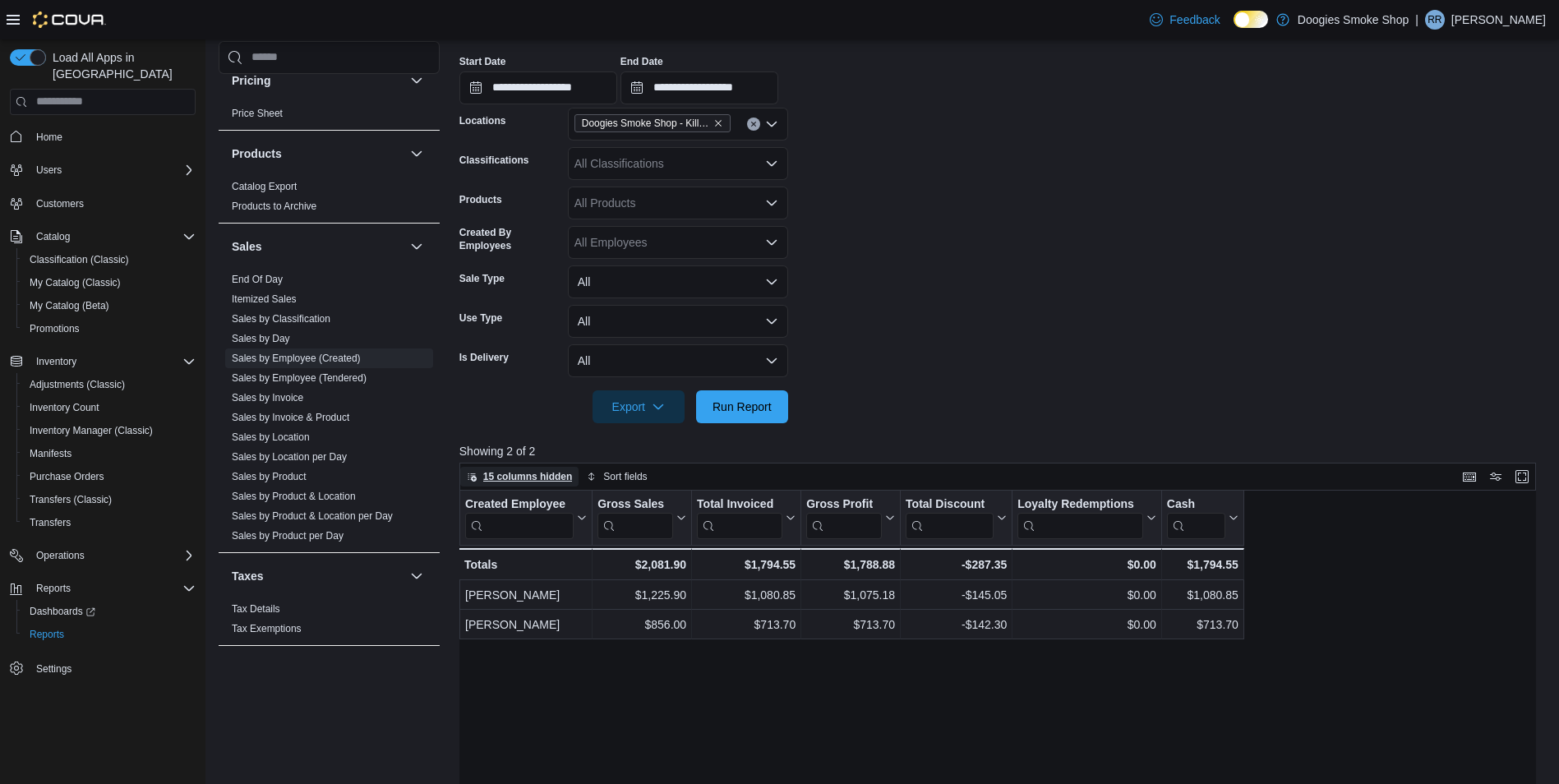
click at [539, 478] on span "15 columns hidden" at bounding box center [528, 476] width 90 height 13
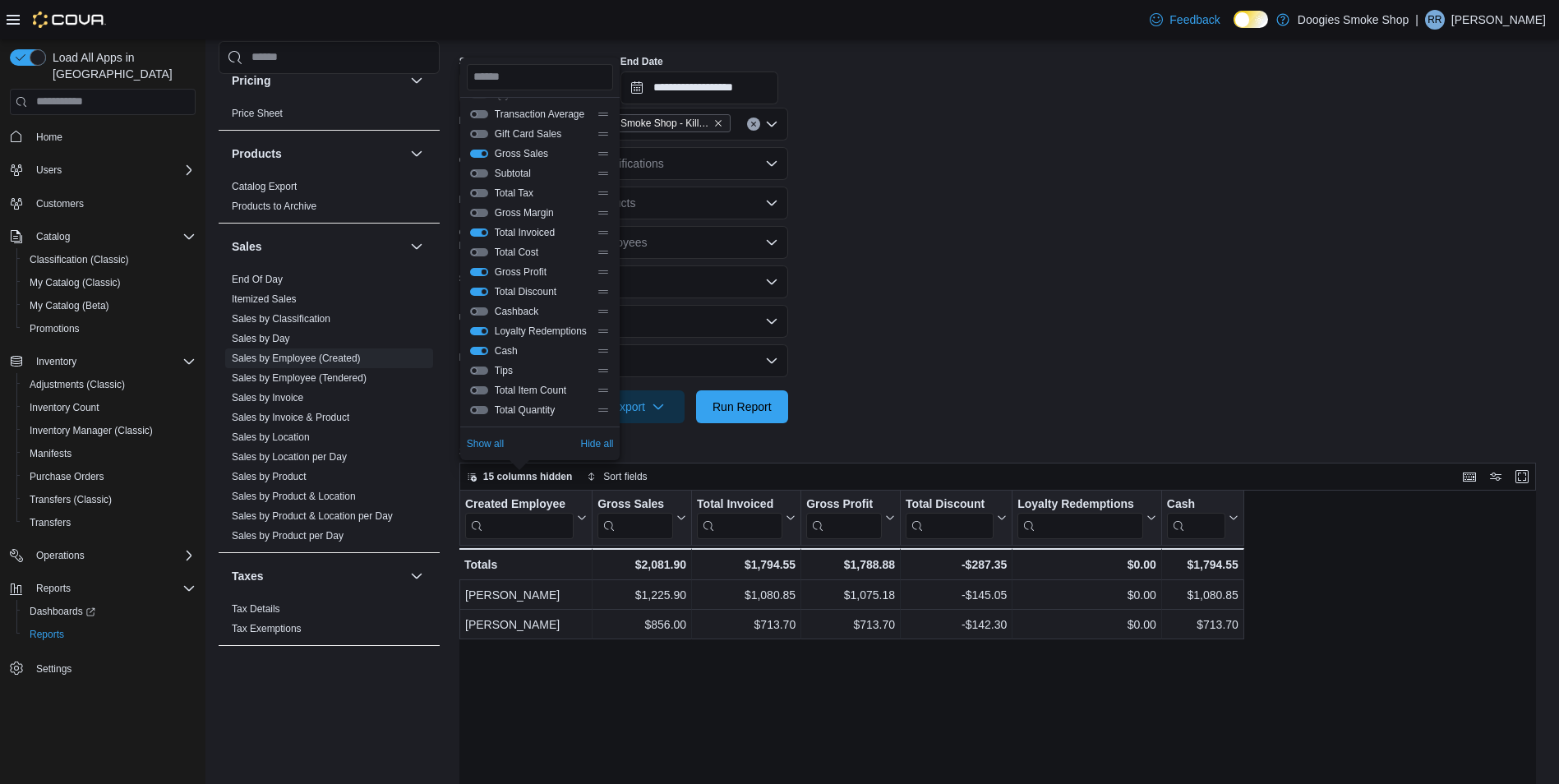
click at [484, 273] on button "Gross Profit" at bounding box center [478, 272] width 18 height 8
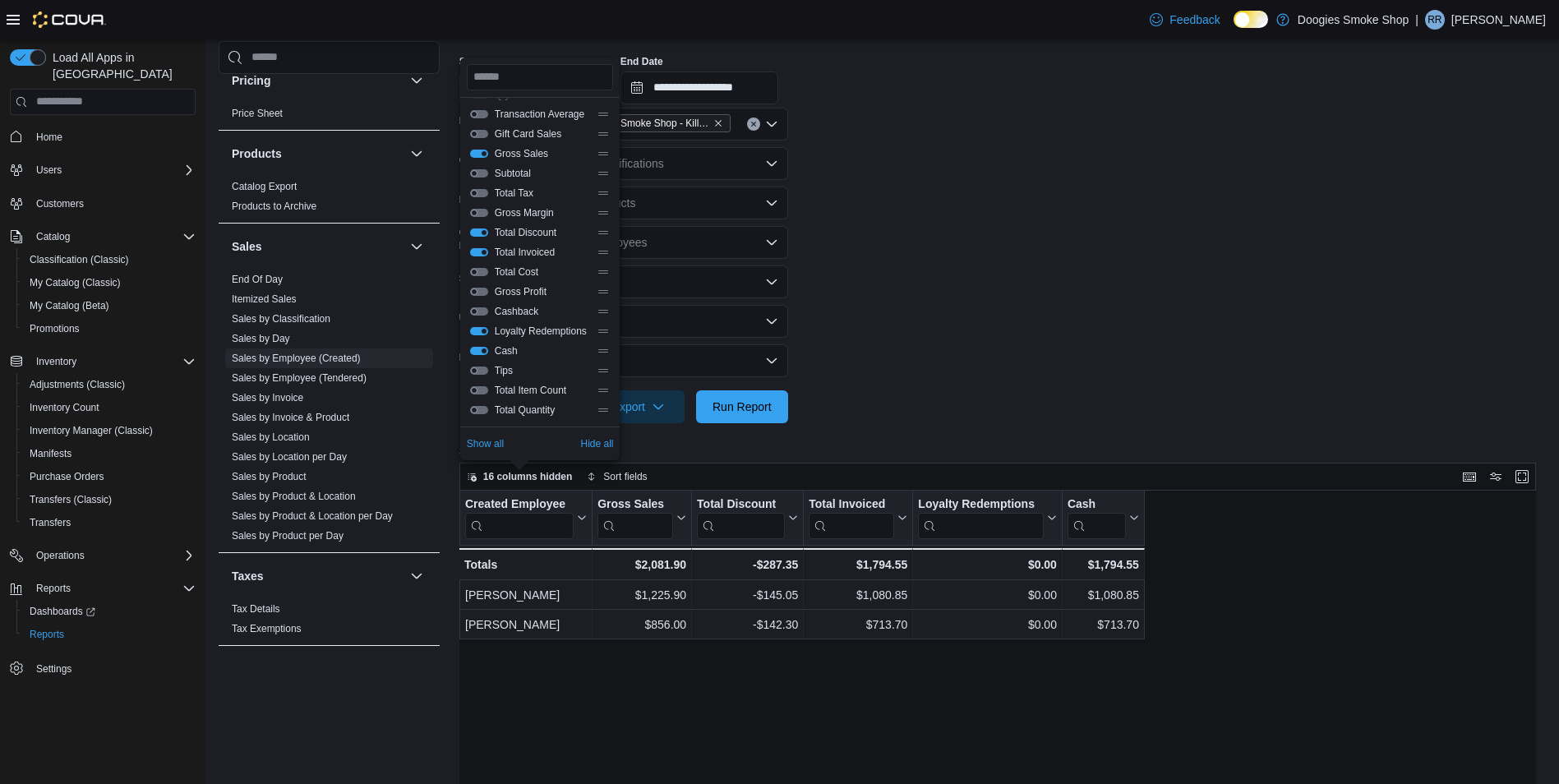
click at [952, 345] on form "**********" at bounding box center [1003, 204] width 1088 height 437
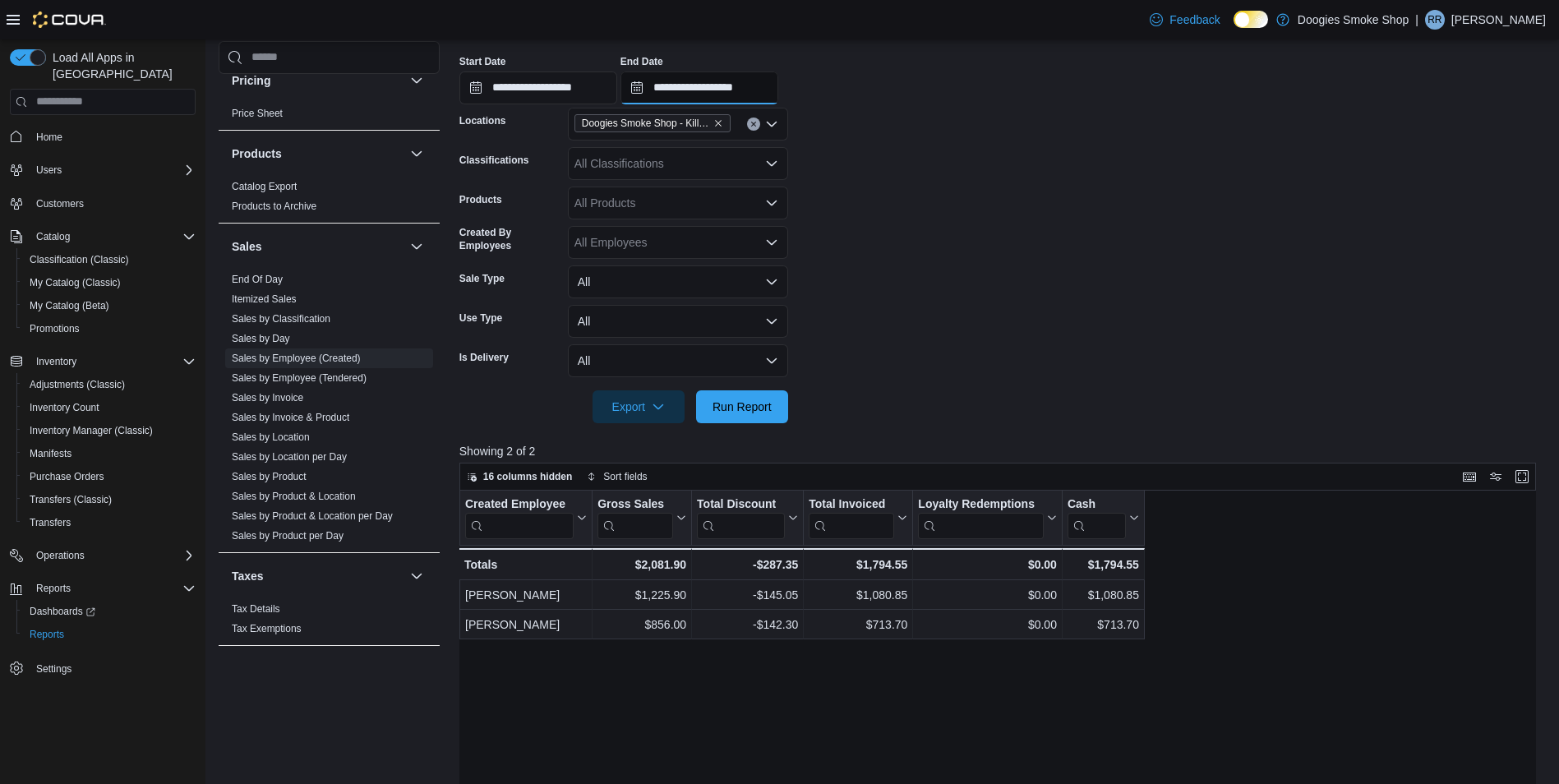
click at [750, 89] on input "**********" at bounding box center [699, 88] width 158 height 33
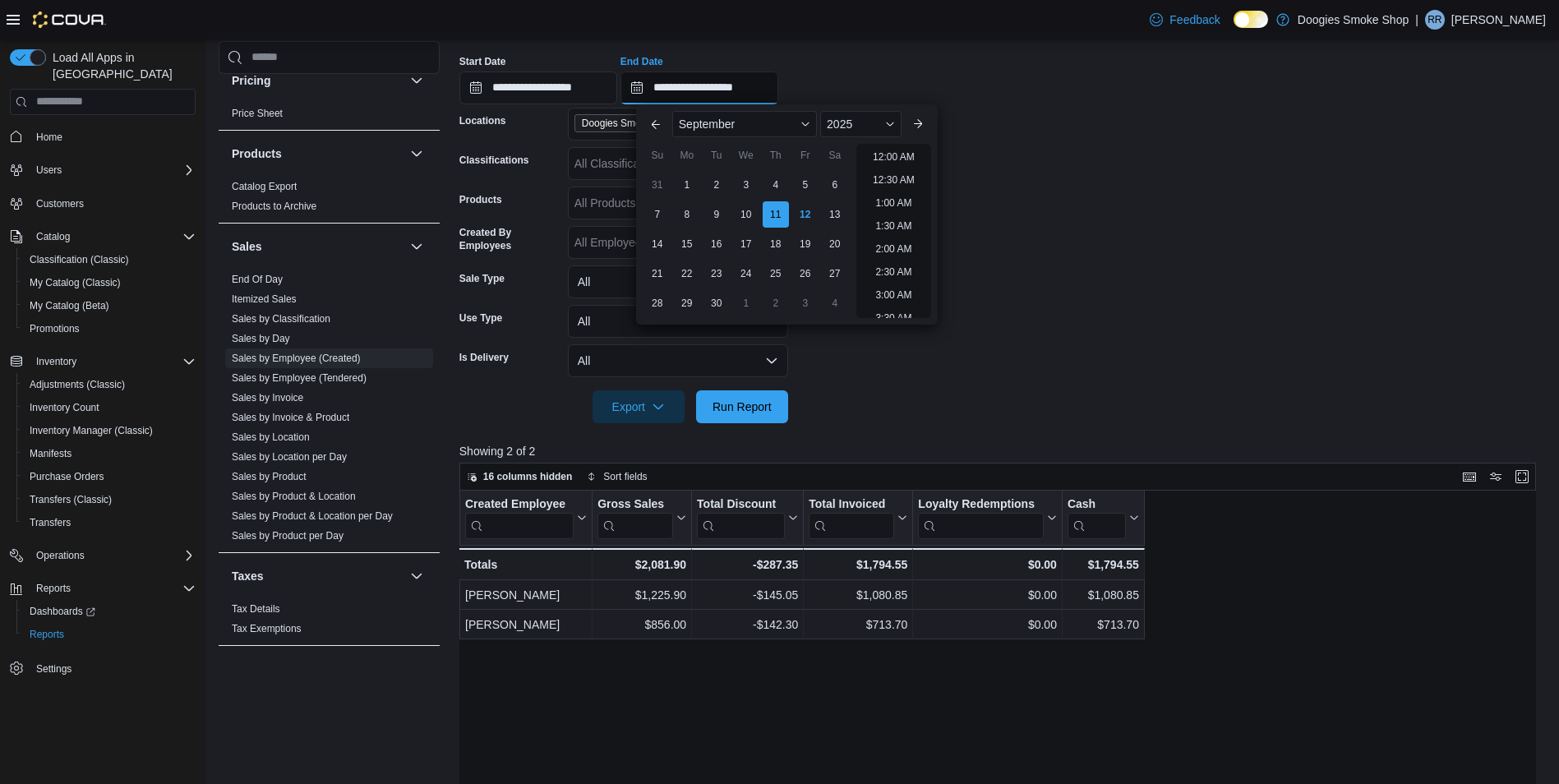
scroll to position [933, 0]
click at [746, 214] on div "10" at bounding box center [745, 214] width 29 height 29
type input "**********"
click at [761, 406] on span "Run Report" at bounding box center [741, 406] width 59 height 17
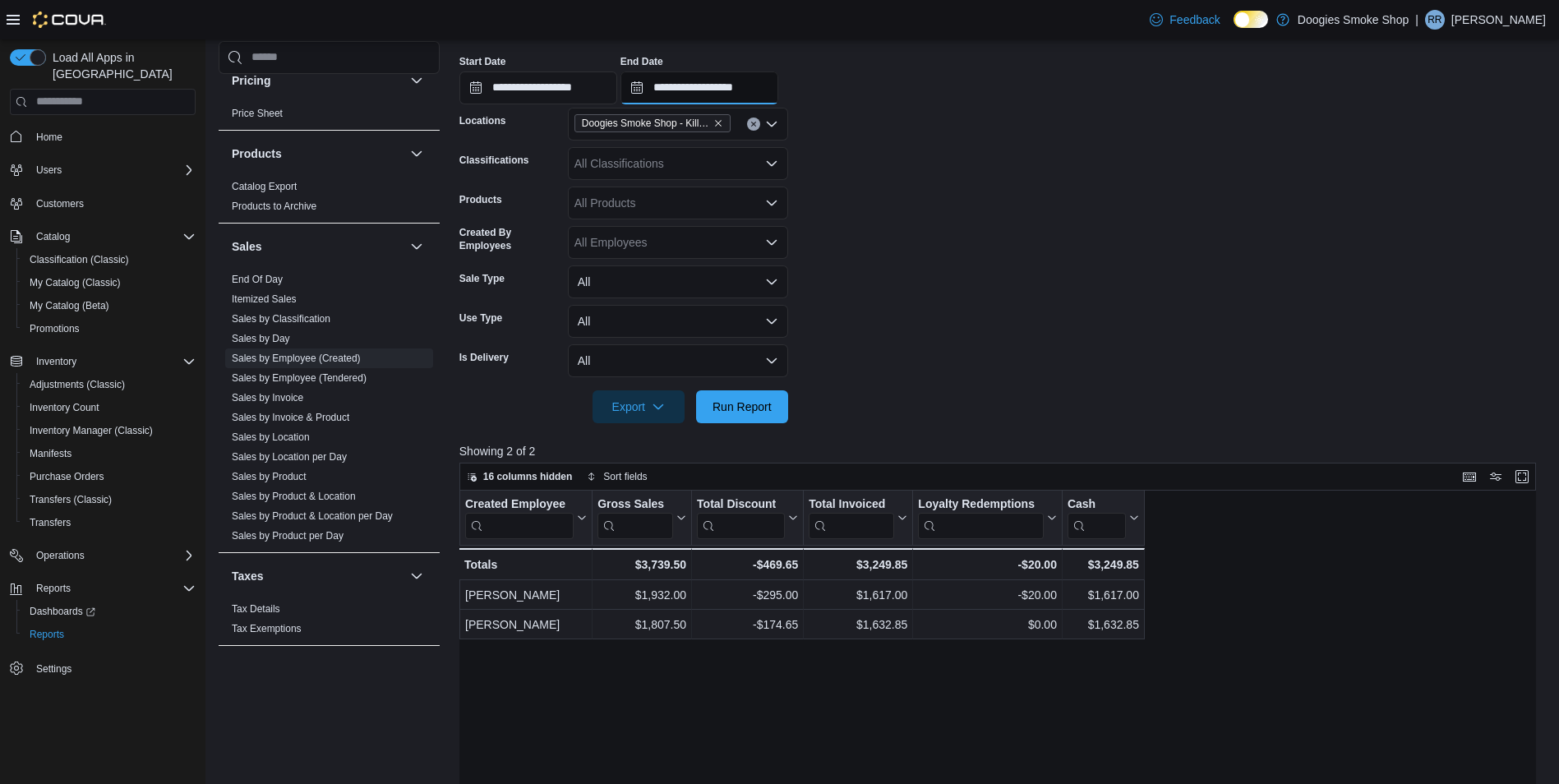
click at [744, 91] on input "**********" at bounding box center [699, 88] width 158 height 33
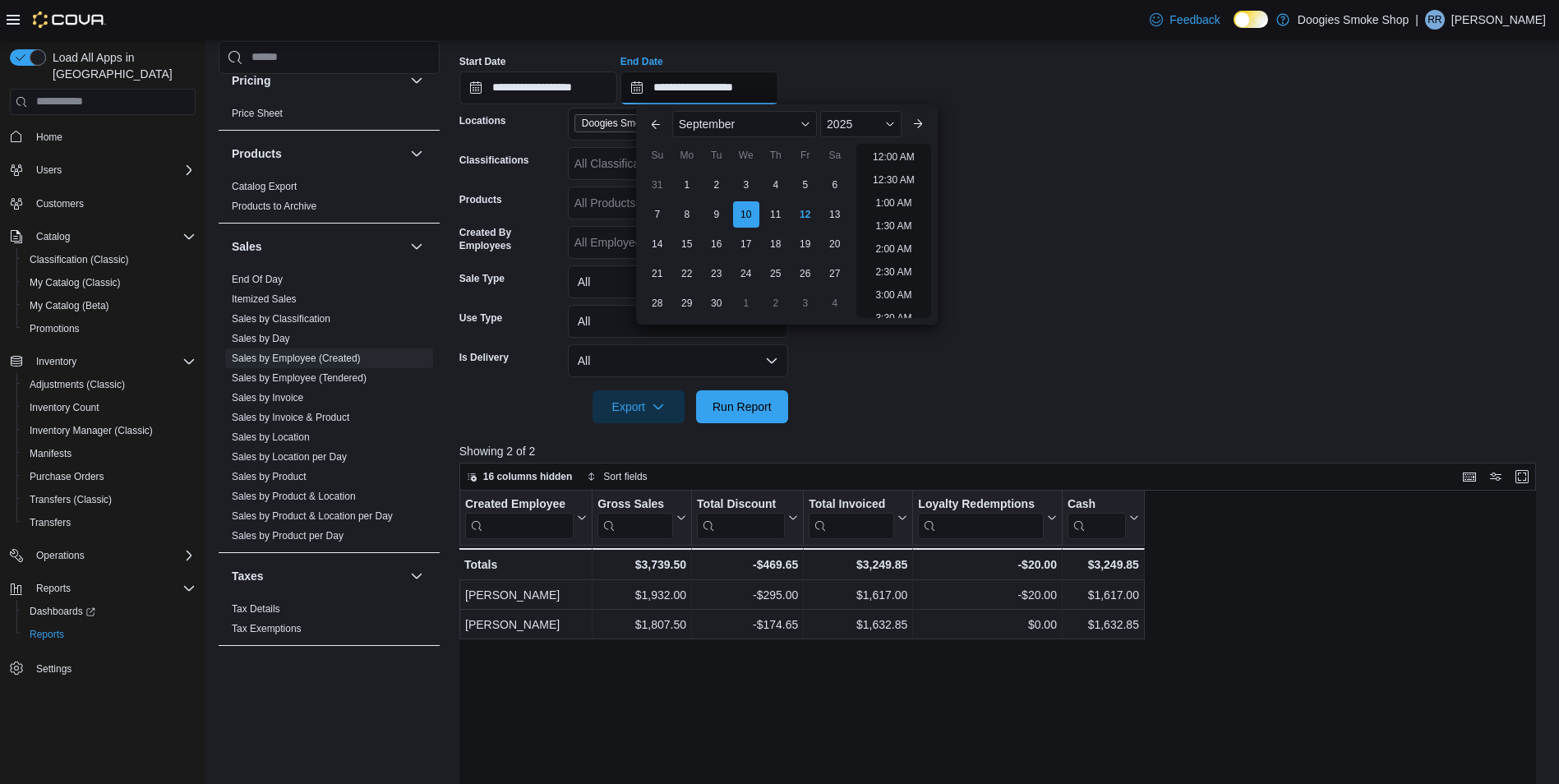
scroll to position [933, 0]
click at [717, 214] on div "9" at bounding box center [716, 214] width 29 height 29
type input "**********"
click at [765, 422] on span "Run Report" at bounding box center [741, 406] width 72 height 33
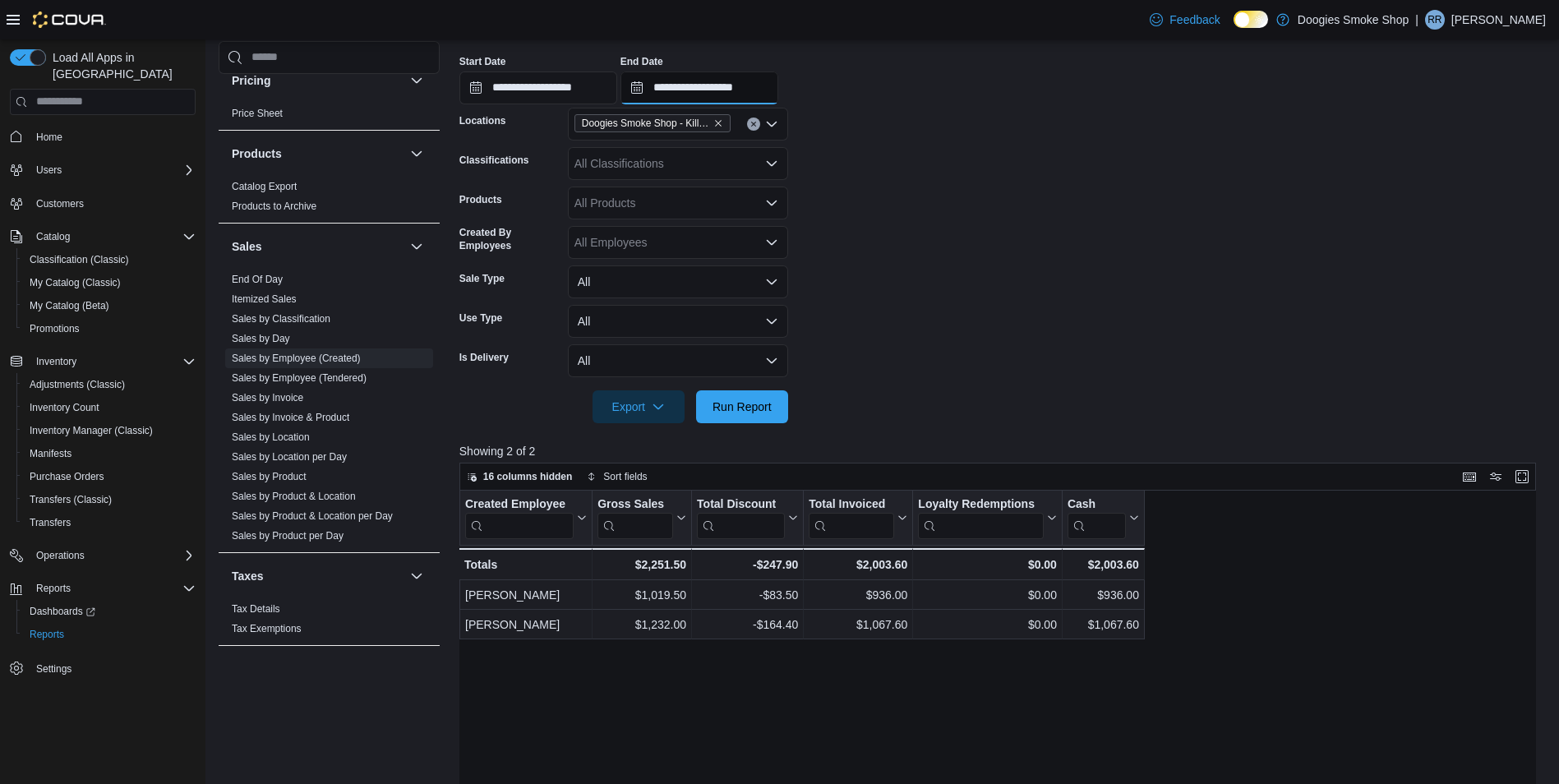
click at [754, 86] on input "**********" at bounding box center [699, 88] width 158 height 33
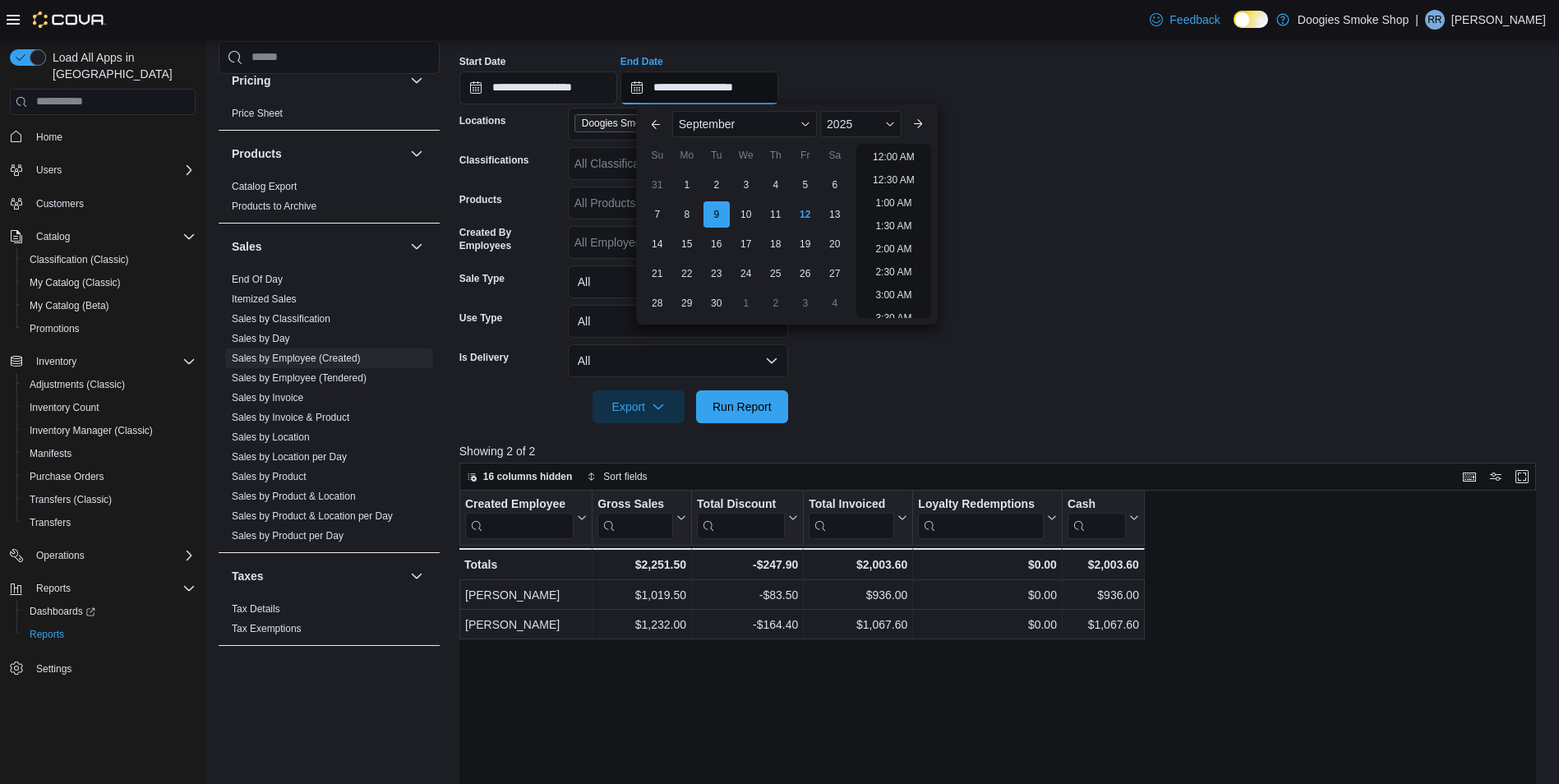
scroll to position [933, 0]
click at [687, 214] on div "8" at bounding box center [686, 214] width 29 height 29
type input "**********"
click at [517, 471] on span "16 columns hidden" at bounding box center [528, 476] width 90 height 13
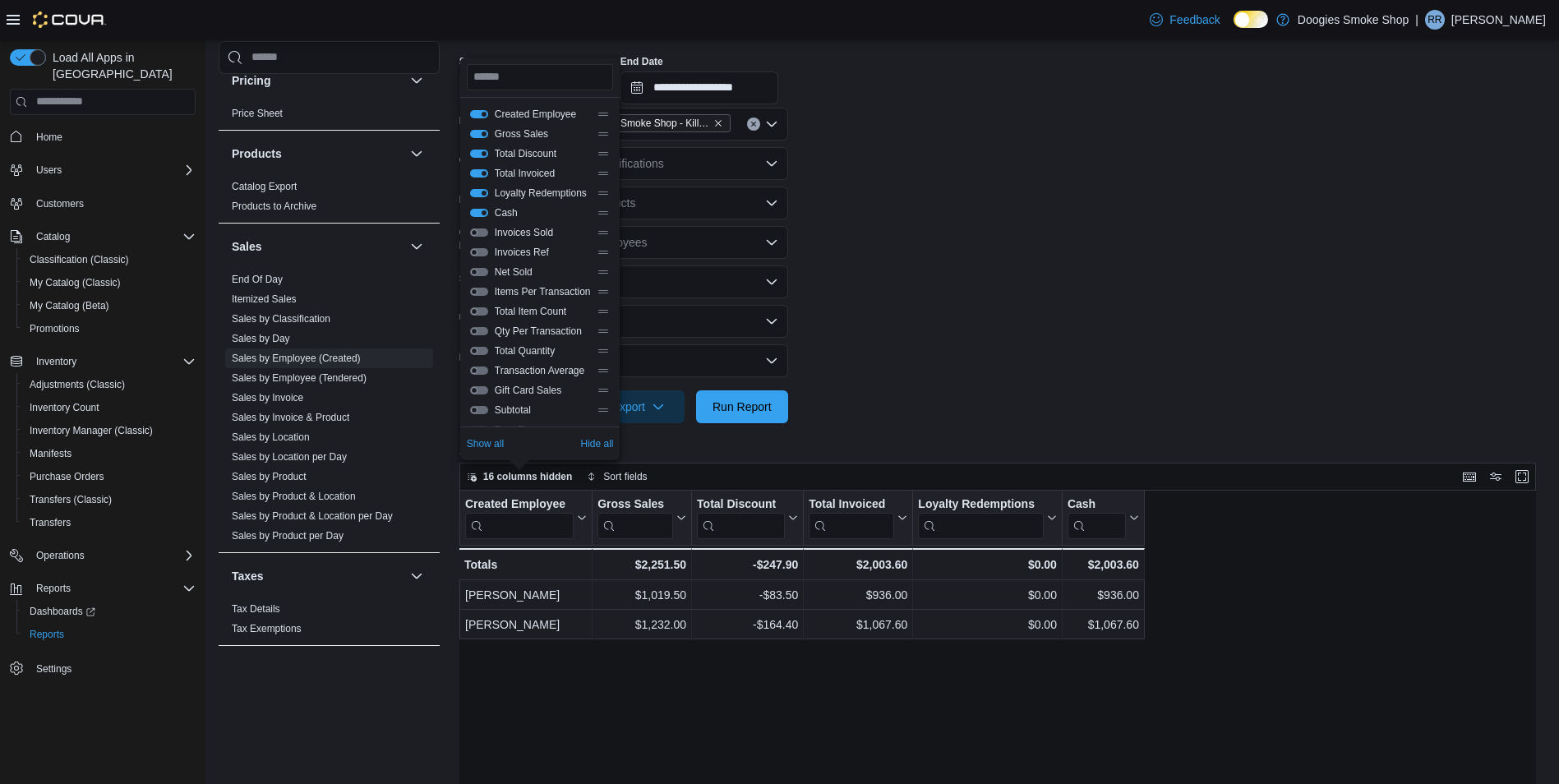
click at [539, 249] on span "Invoices Ref" at bounding box center [542, 252] width 96 height 13
click at [481, 250] on button "Invoices Ref" at bounding box center [478, 252] width 18 height 8
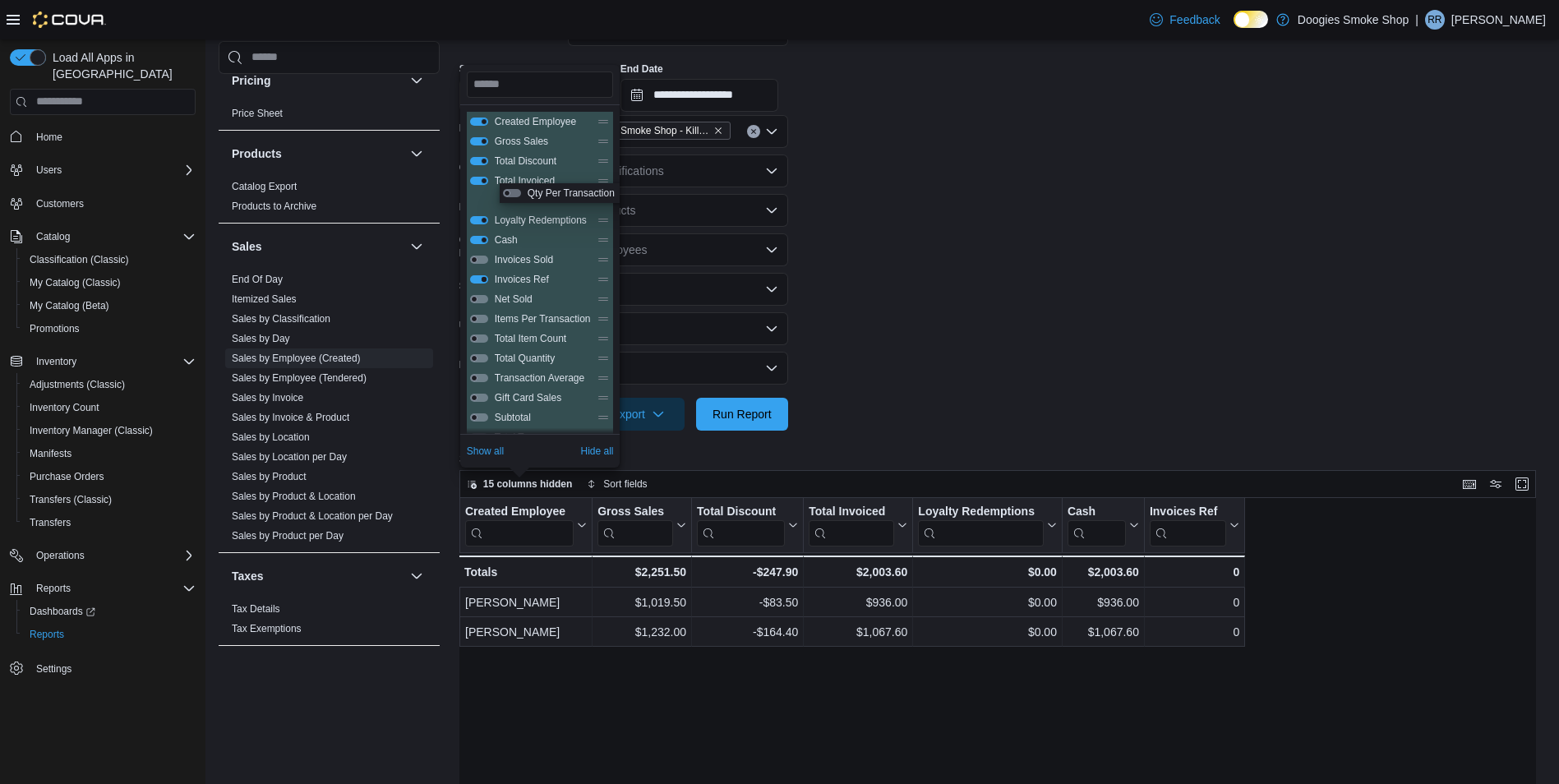
scroll to position [276, 0]
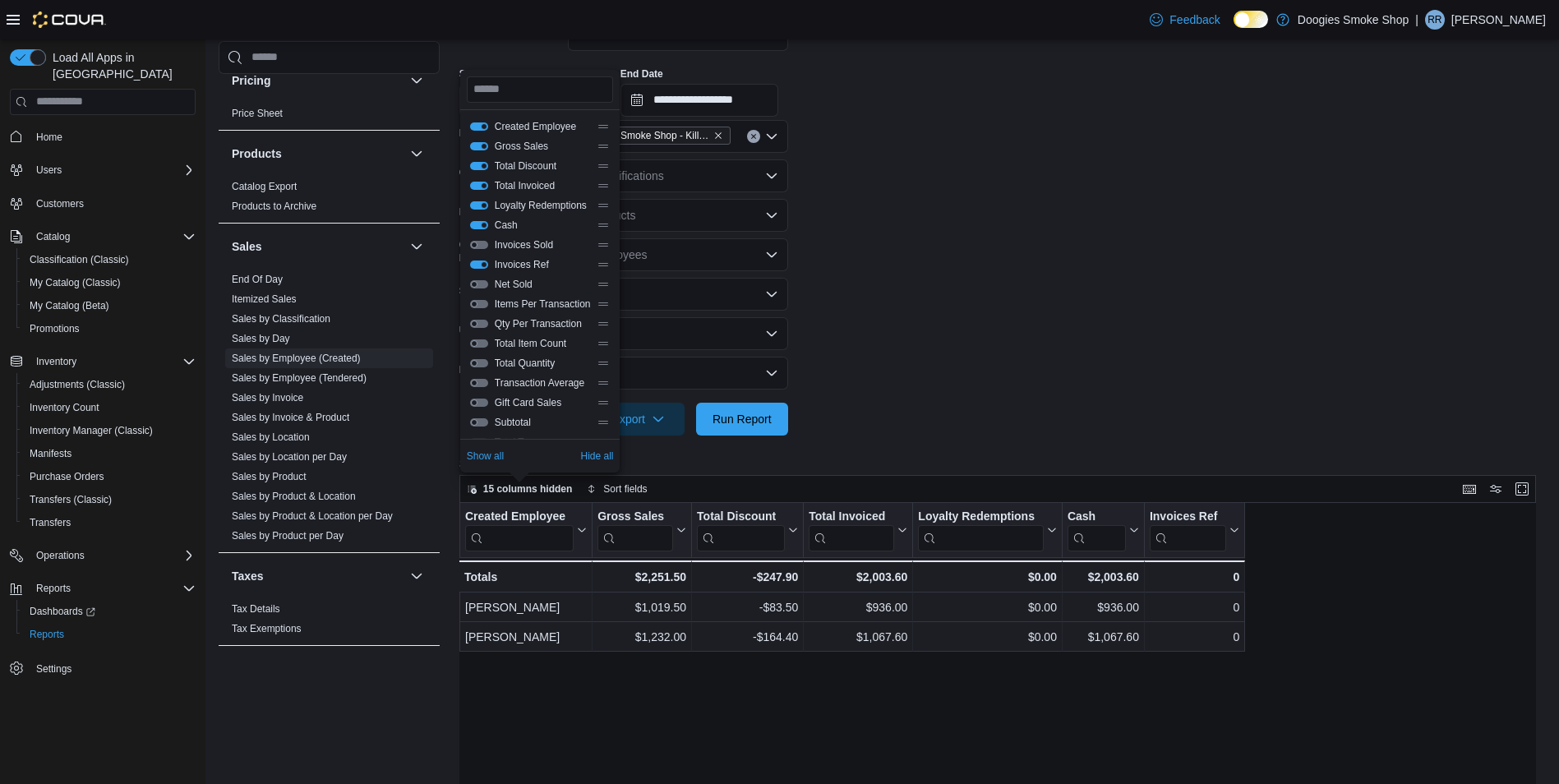
click at [615, 361] on div "Created Employee Gross Sales Total Discount Total Invoiced Loyalty Redemptions …" at bounding box center [541, 274] width 161 height 329
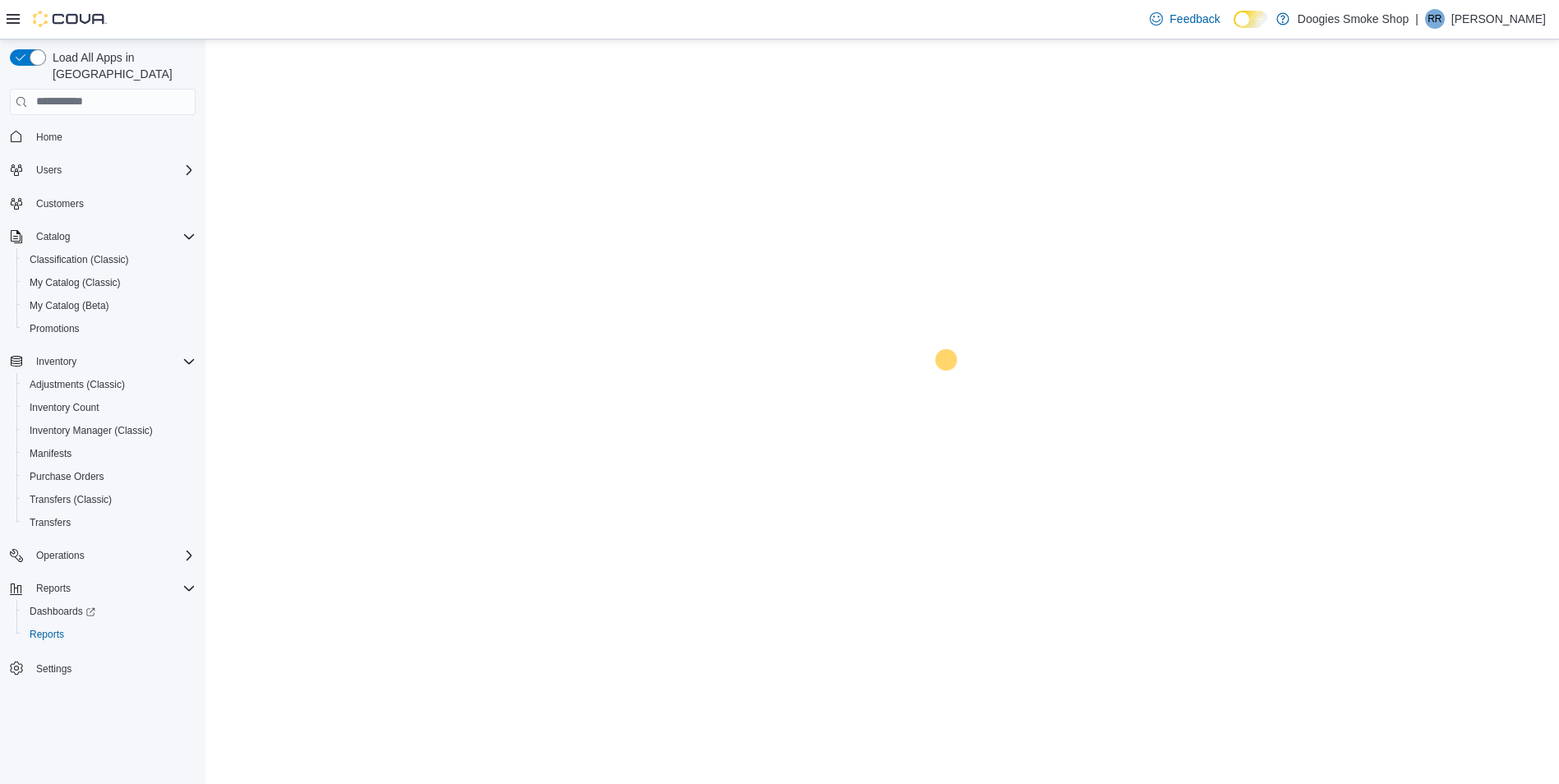
click at [57, 616] on div "Home Users Customers Catalog Classification (Classic) My Catalog (Classic) My C…" at bounding box center [103, 402] width 186 height 562
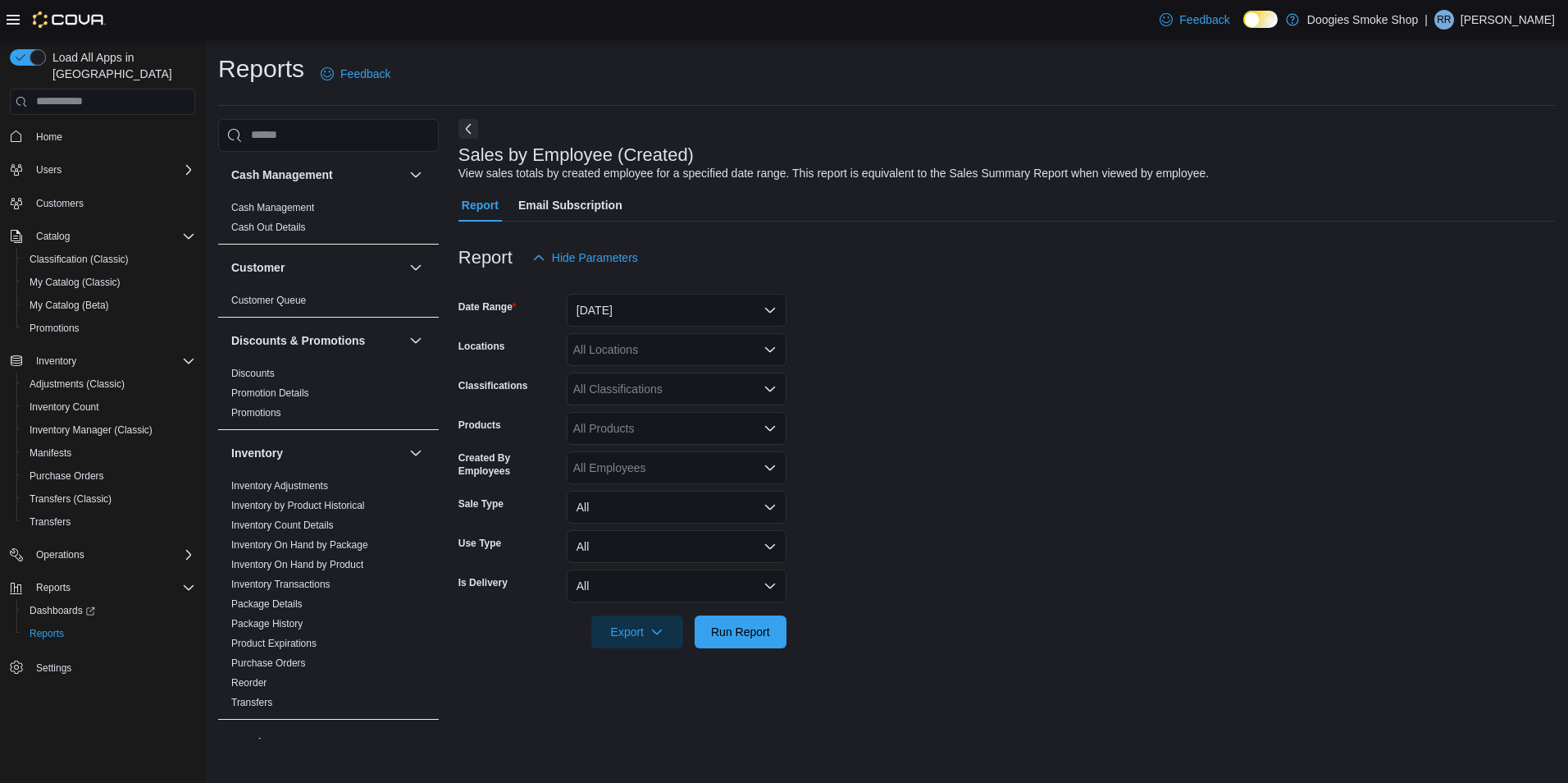
click at [1263, 20] on icon at bounding box center [1259, 21] width 7 height 7
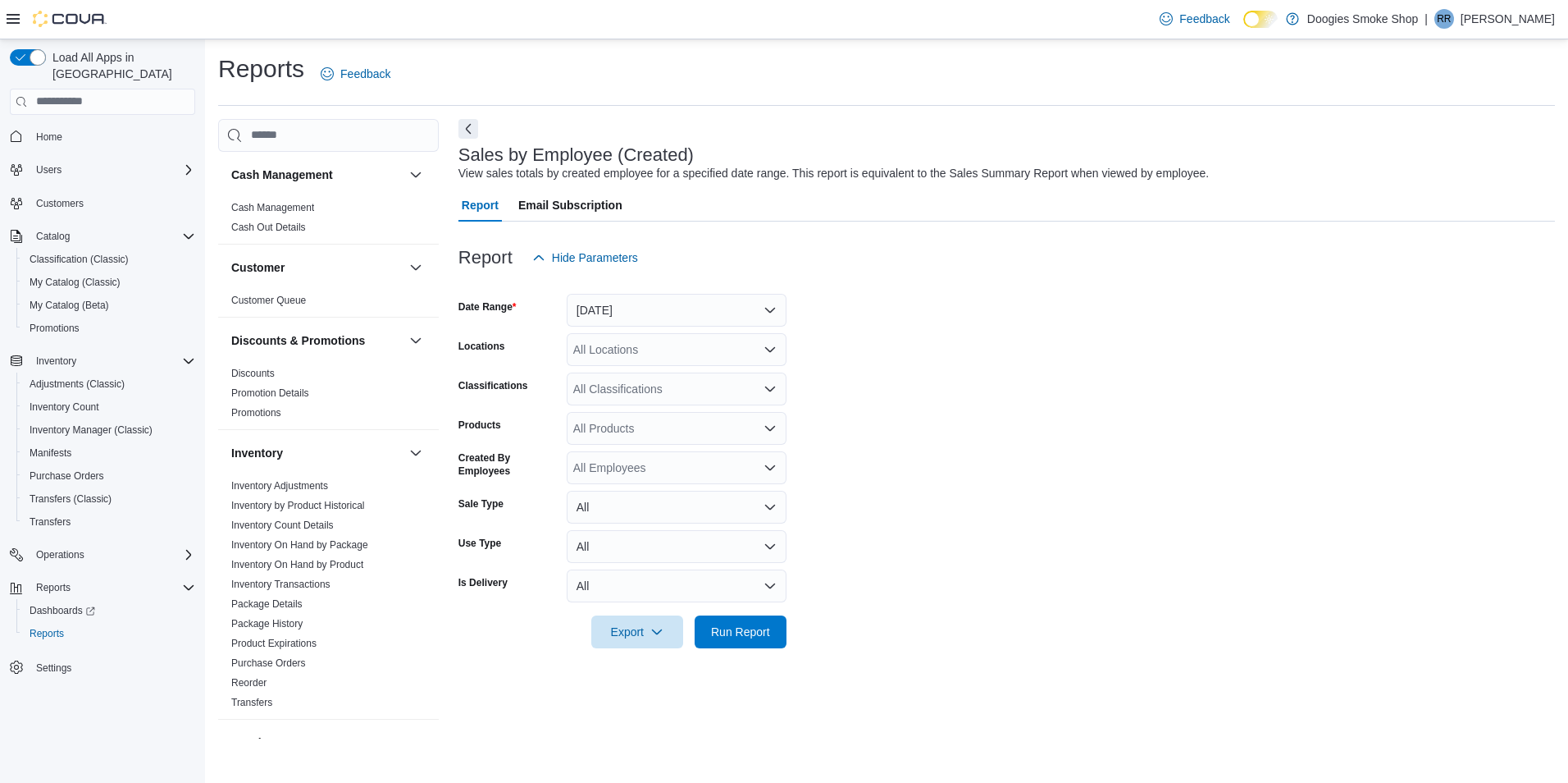
click at [1263, 17] on icon at bounding box center [1259, 20] width 7 height 7
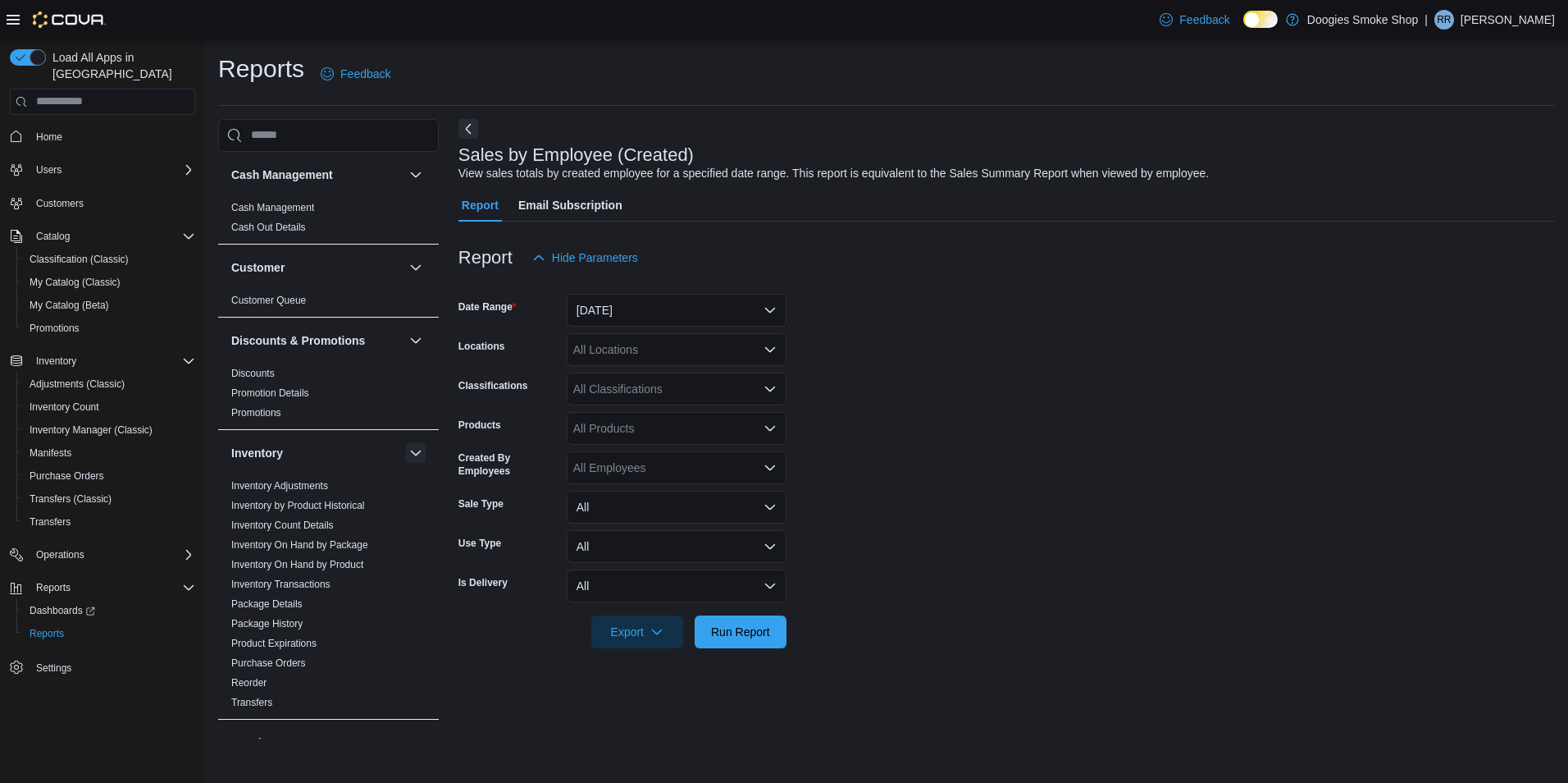
click at [406, 447] on button "button" at bounding box center [416, 452] width 20 height 20
click at [407, 449] on button "button" at bounding box center [416, 452] width 20 height 20
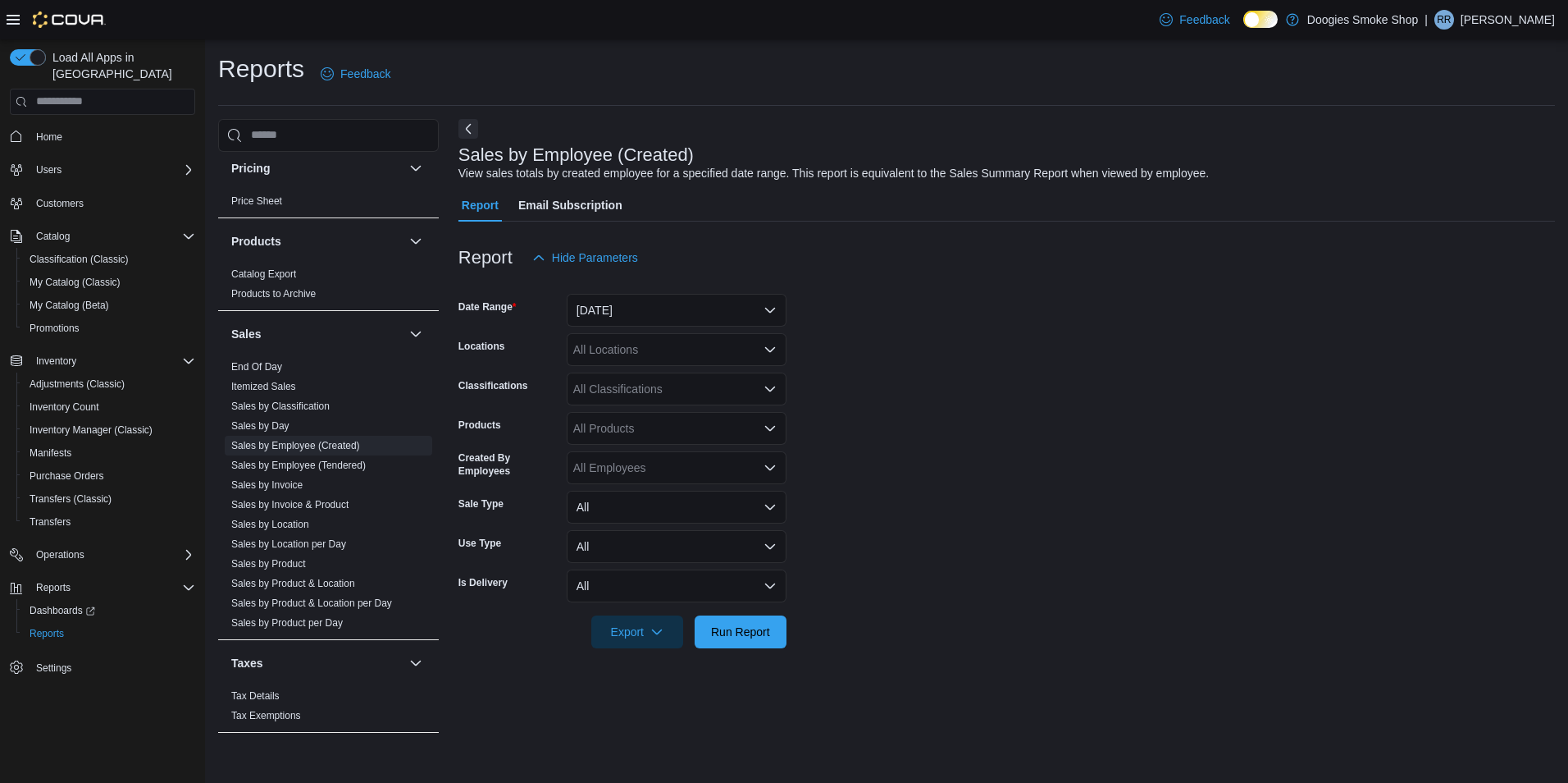
scroll to position [750, 0]
click at [689, 421] on div "All Products" at bounding box center [676, 428] width 220 height 33
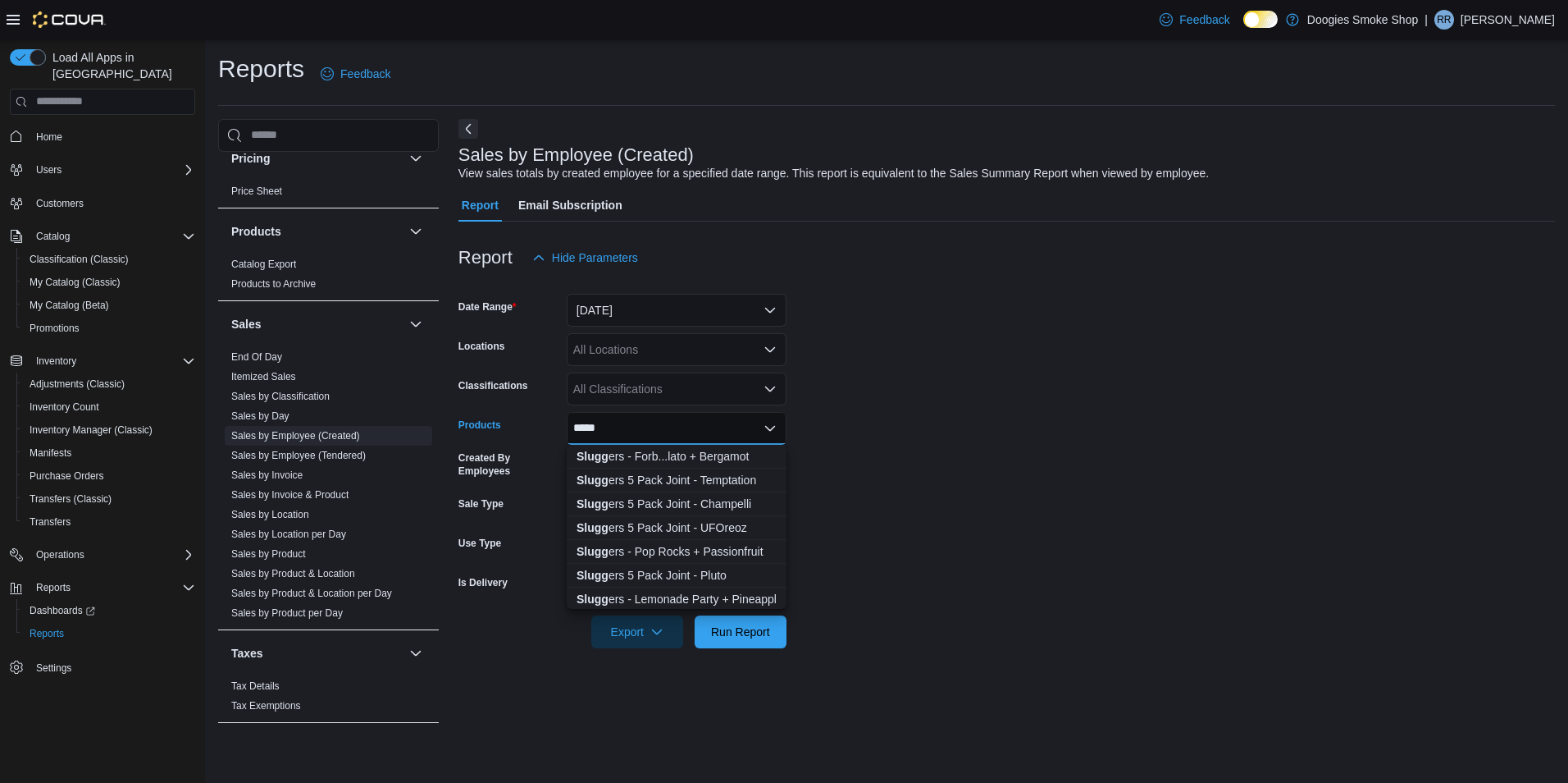
type input "*****"
click at [729, 455] on div "Slugg ers - Forb...lato + Bergamot" at bounding box center [676, 457] width 200 height 17
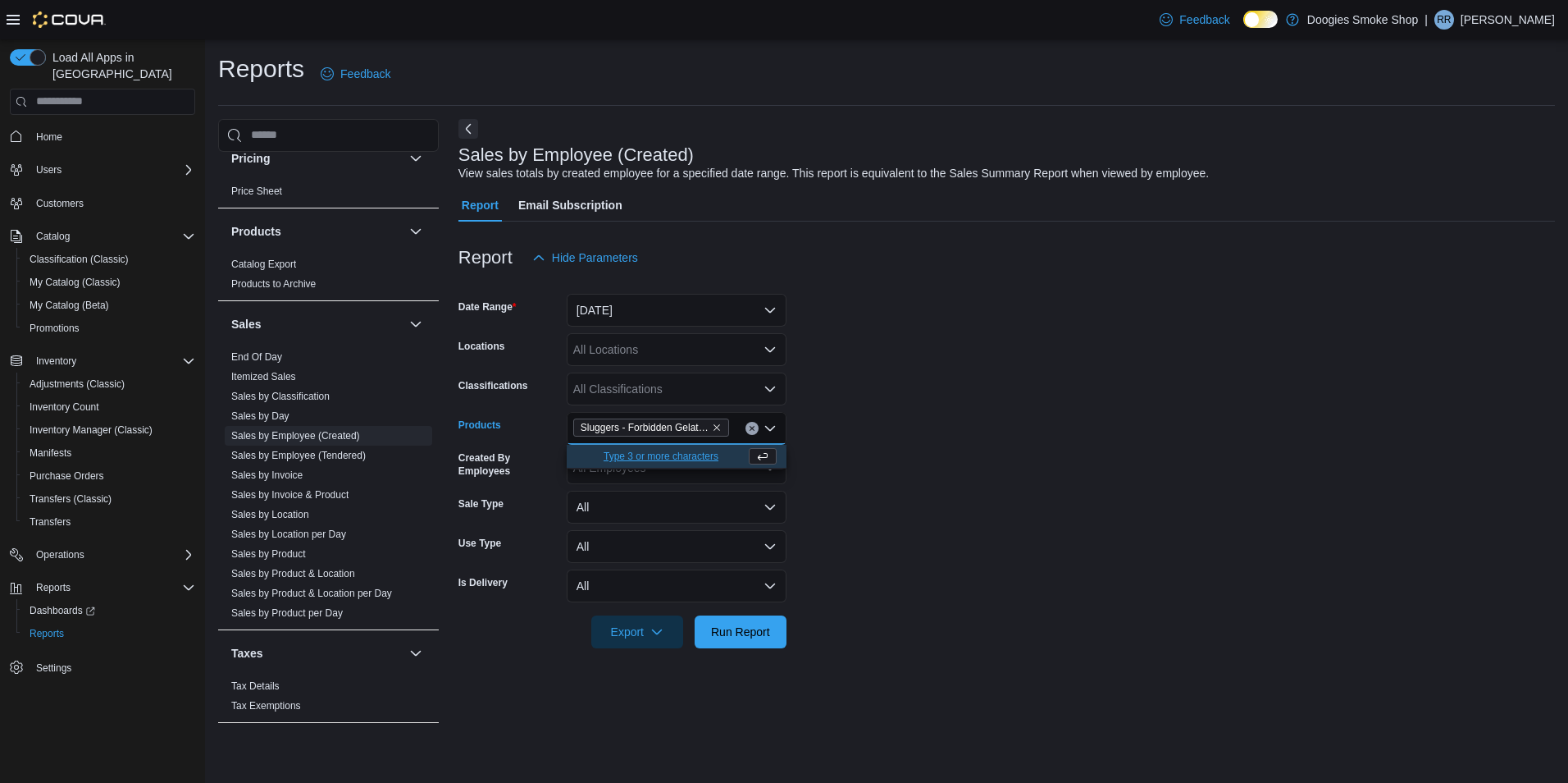
click at [625, 346] on div "All Locations" at bounding box center [676, 349] width 220 height 33
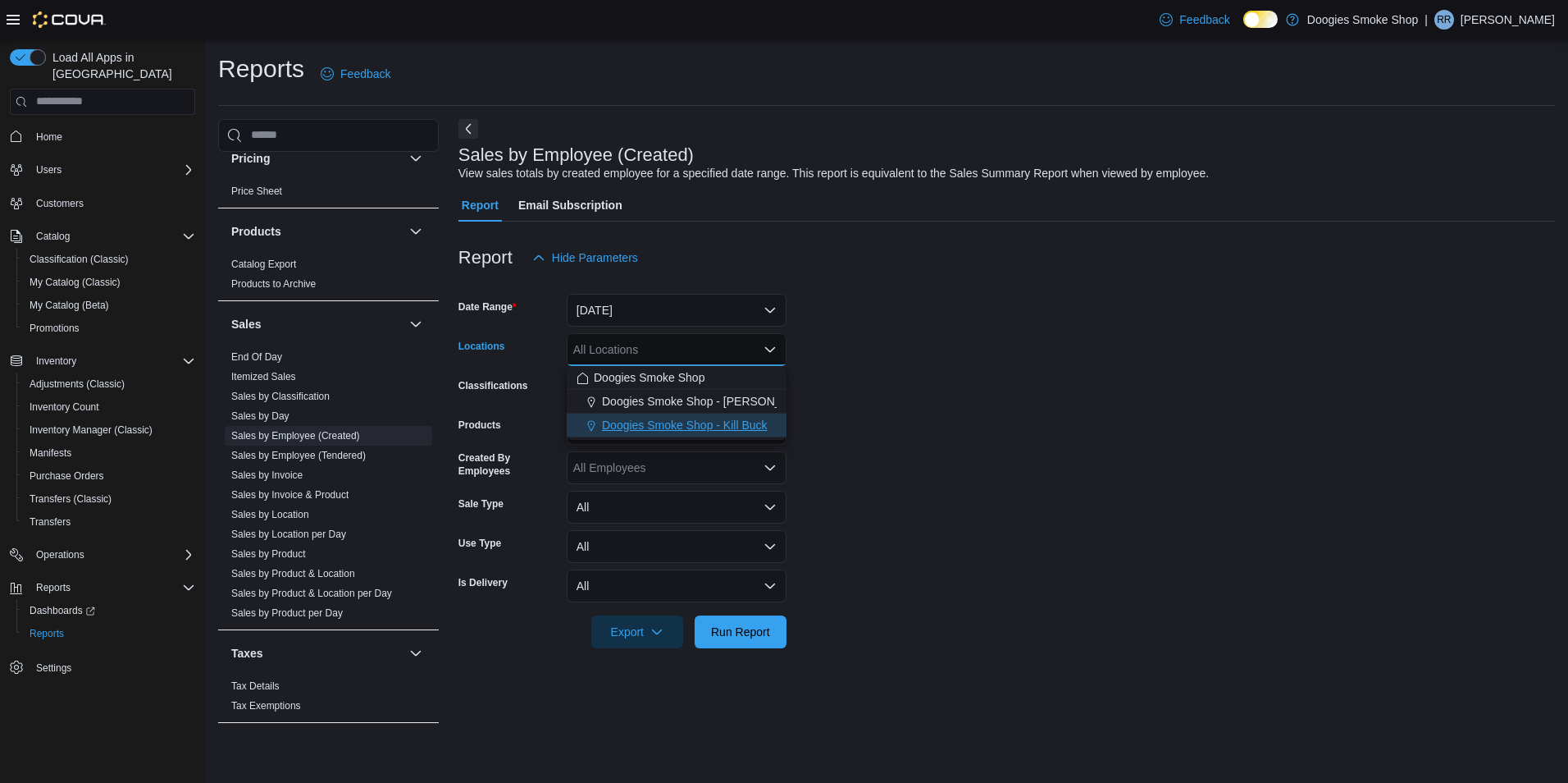
click at [747, 419] on span "Doogies Smoke Shop - Kill Buck" at bounding box center [685, 425] width 166 height 17
click at [698, 304] on button "[DATE]" at bounding box center [676, 309] width 220 height 33
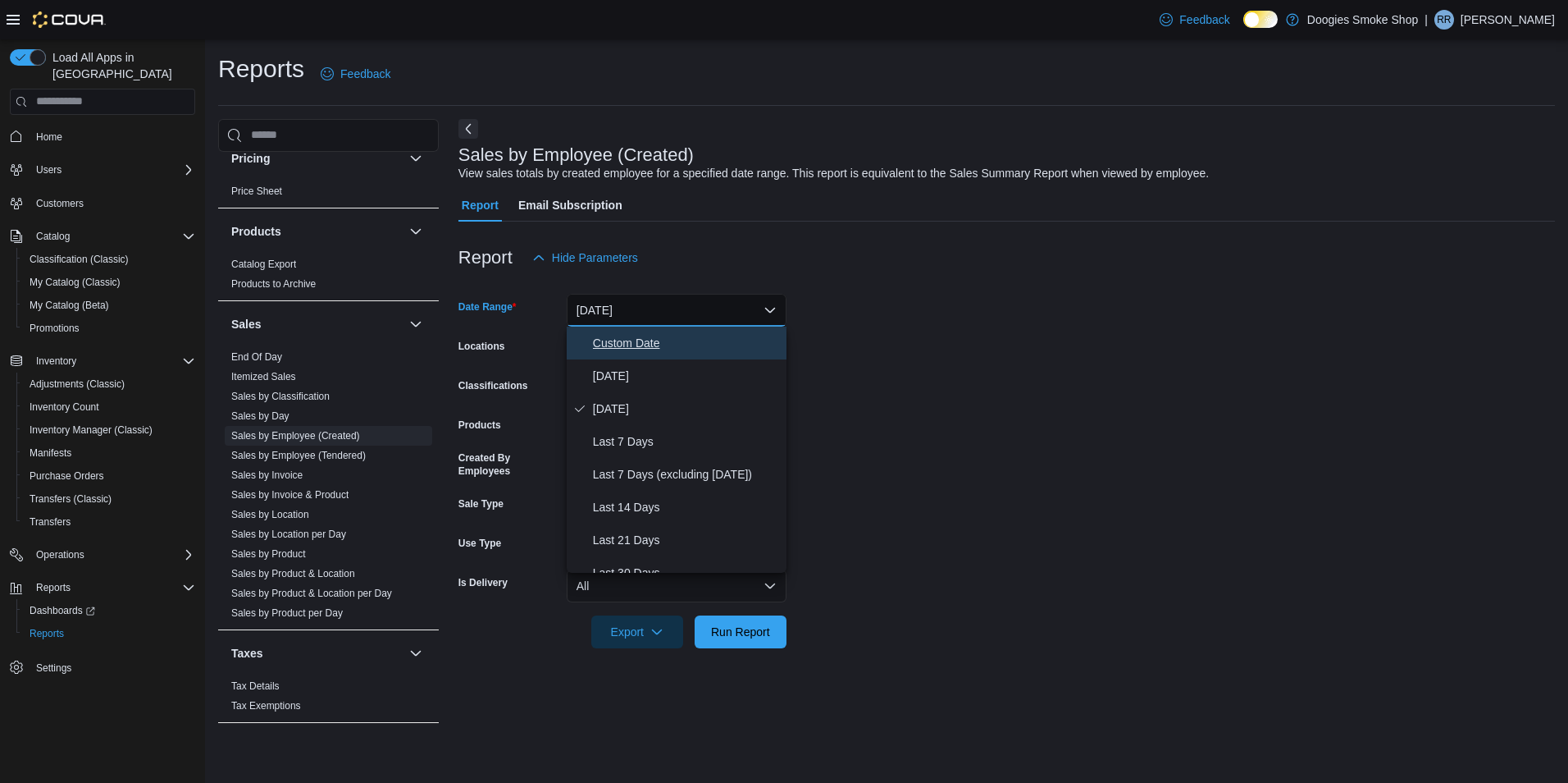
click at [656, 340] on span "Custom Date" at bounding box center [686, 342] width 187 height 20
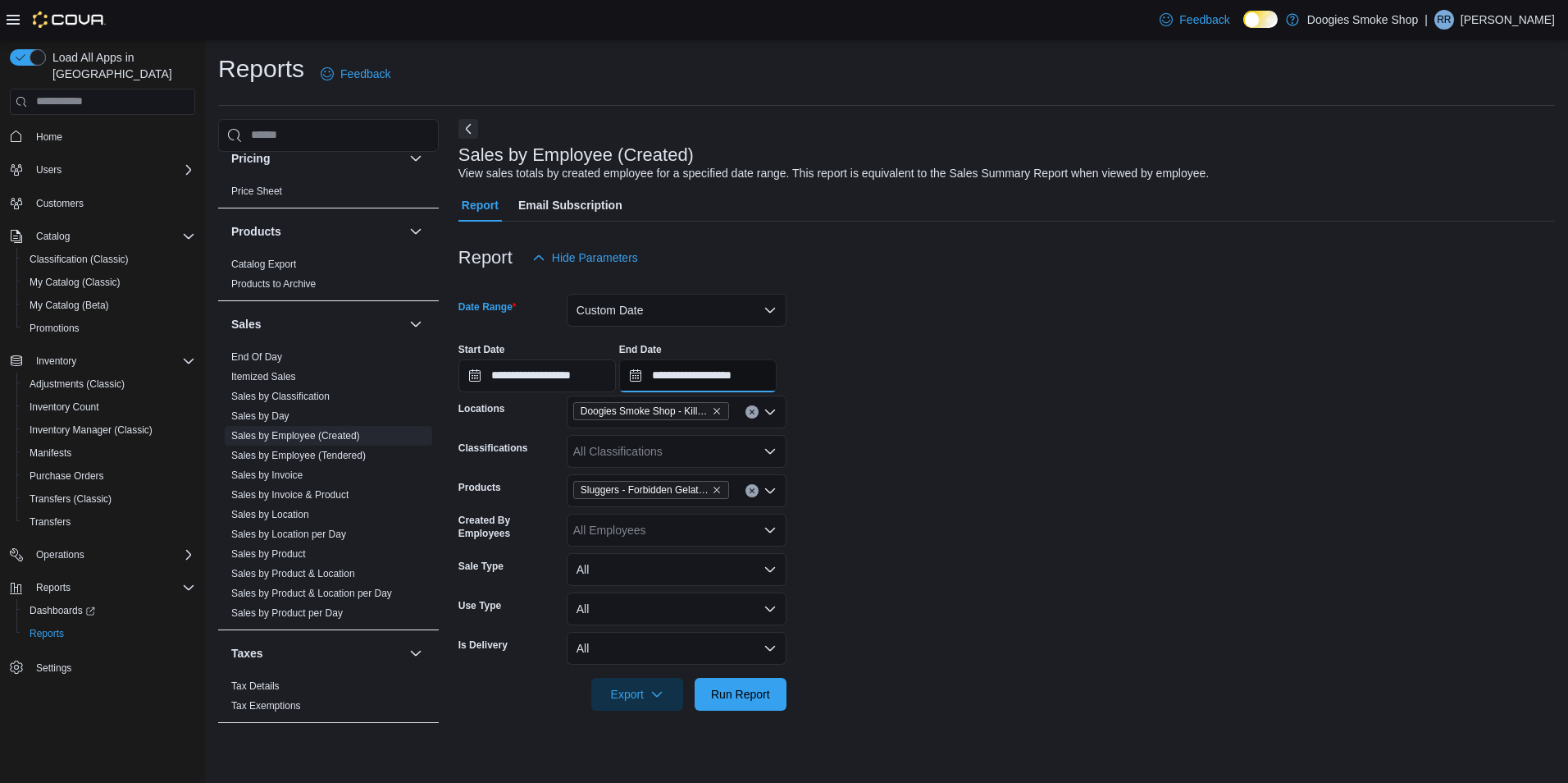
click at [684, 380] on input "**********" at bounding box center [698, 376] width 157 height 33
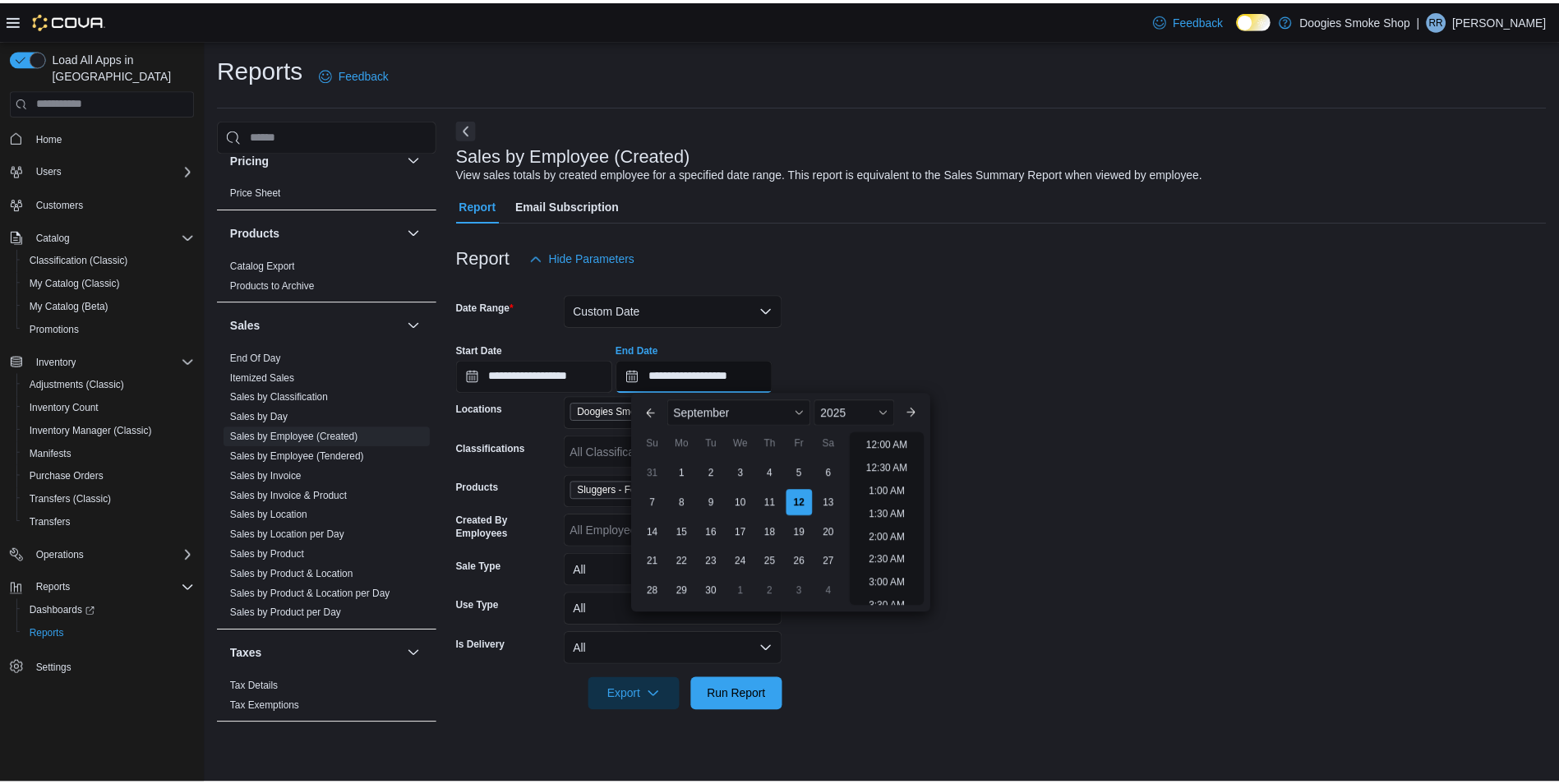
scroll to position [933, 0]
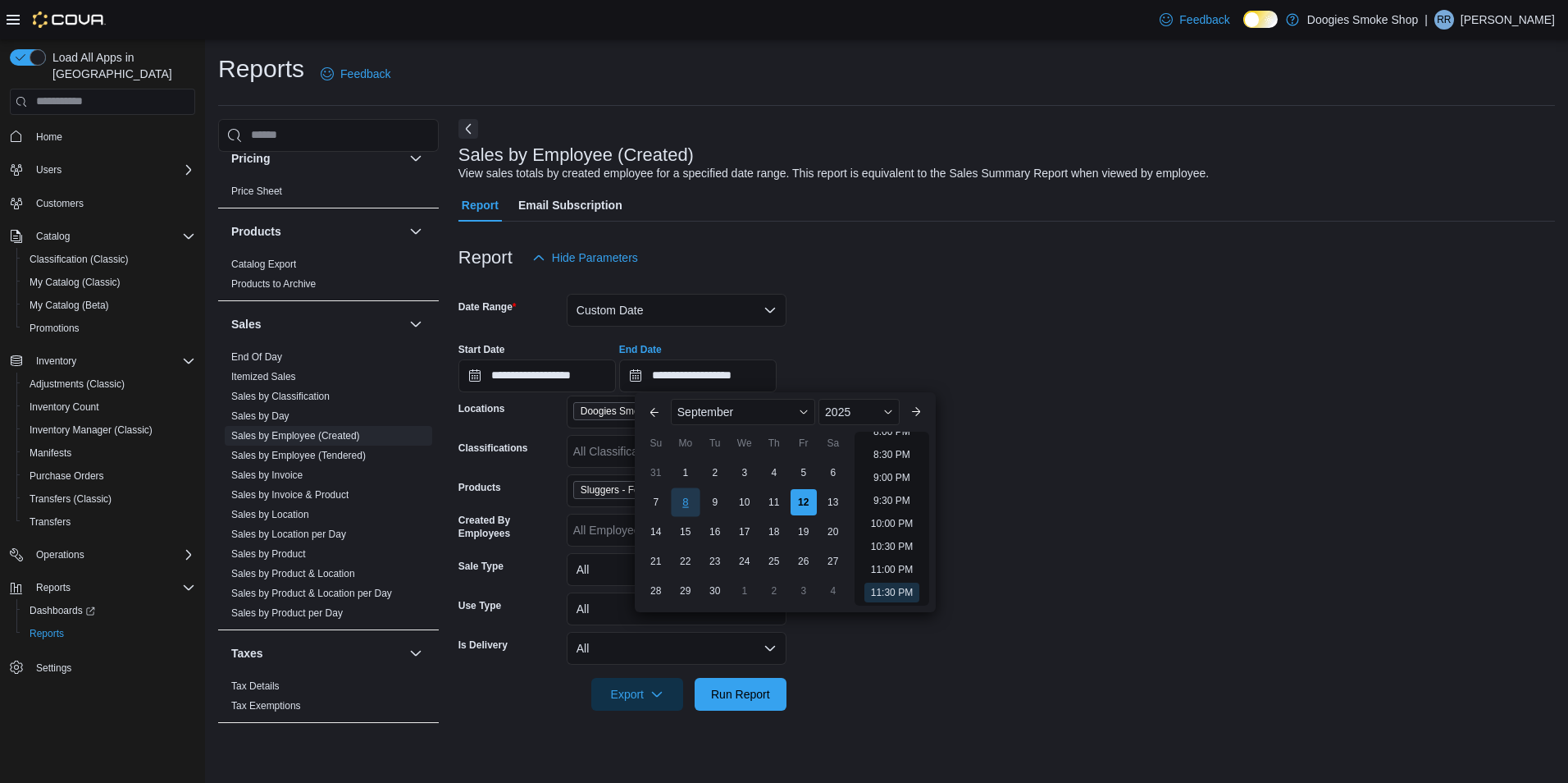
click at [687, 501] on div "8" at bounding box center [685, 501] width 29 height 29
type input "**********"
click at [753, 693] on span "Run Report" at bounding box center [740, 694] width 59 height 17
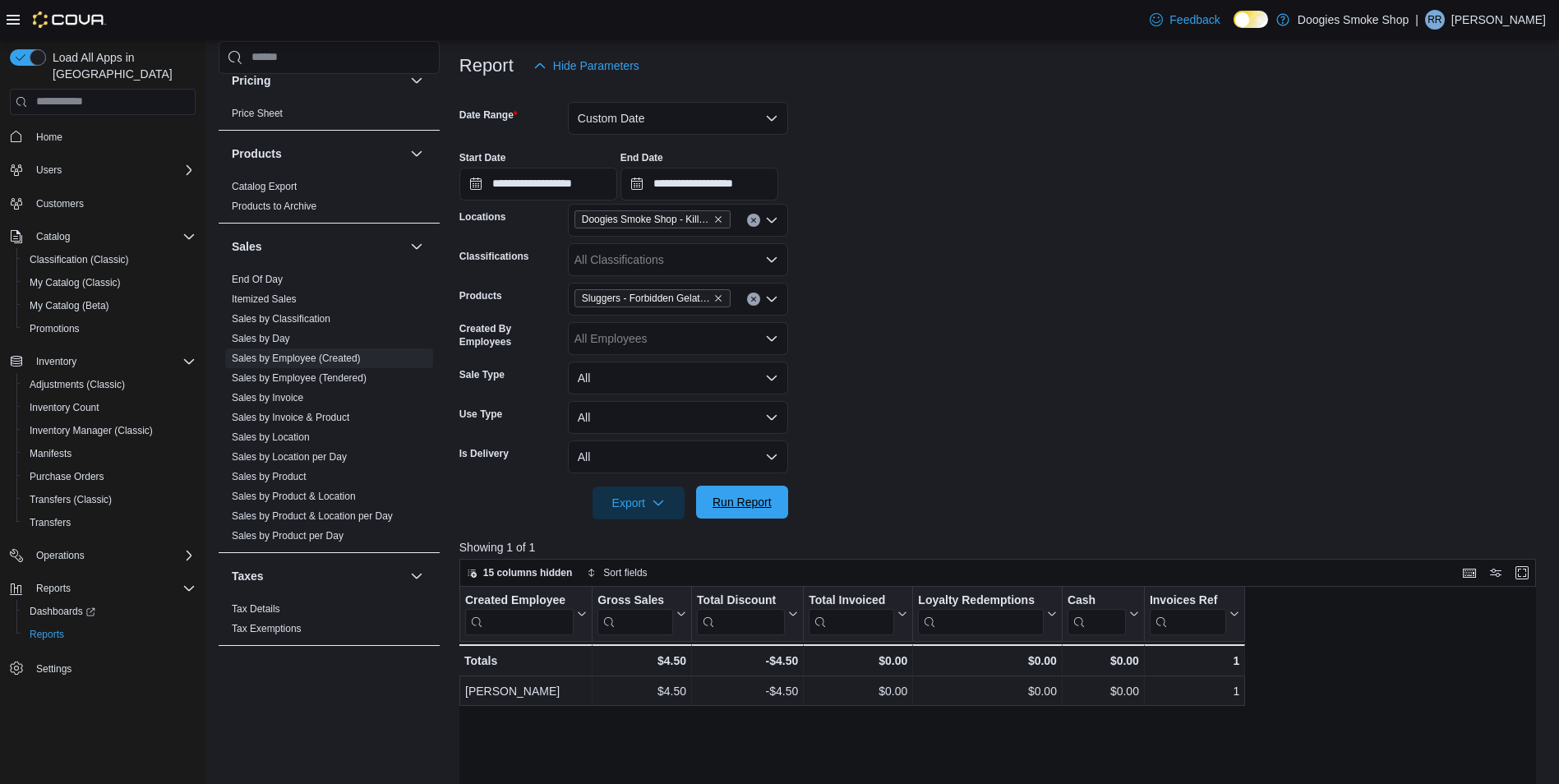
scroll to position [188, 0]
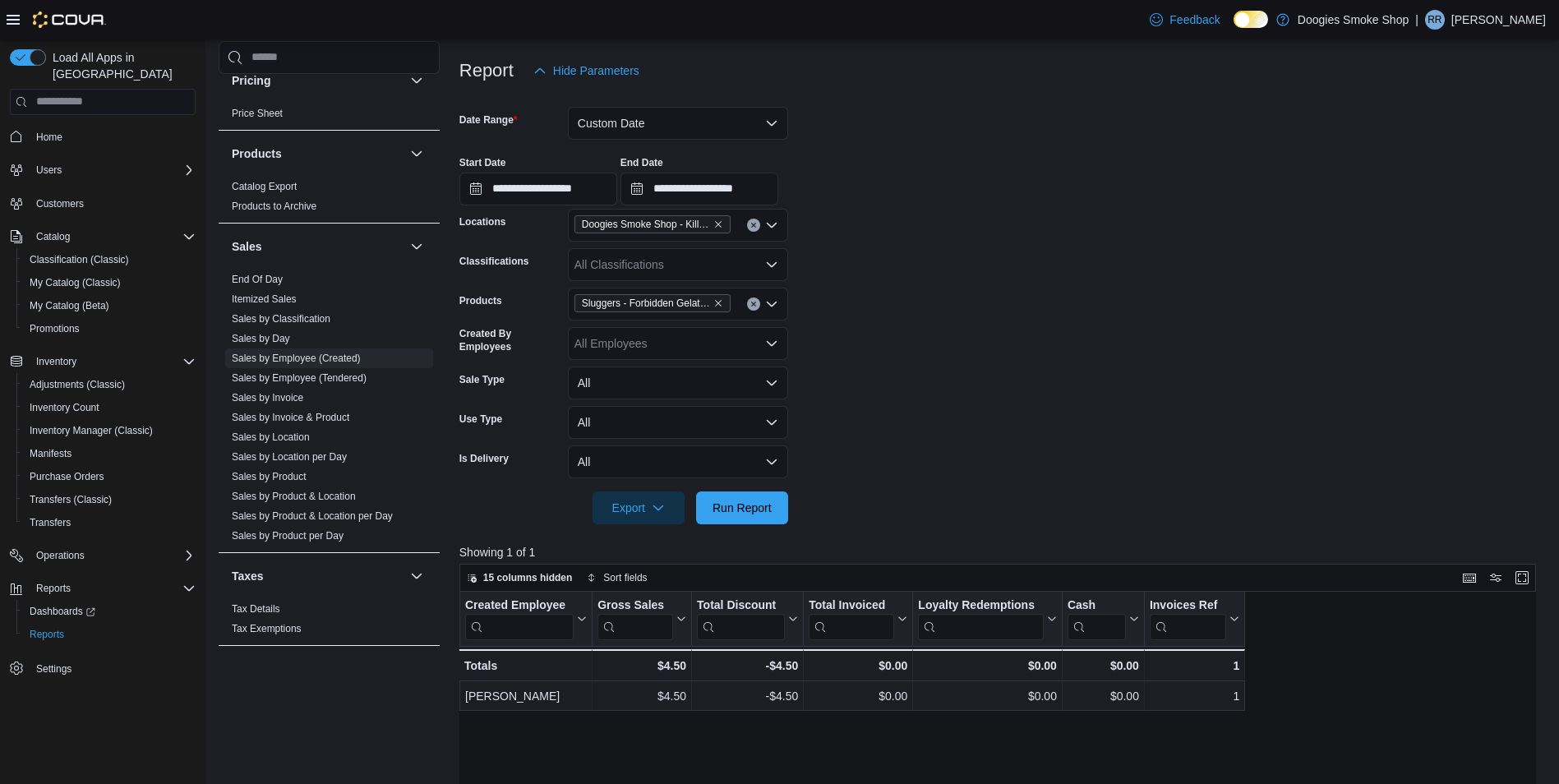
click at [751, 299] on button "Clear input" at bounding box center [753, 304] width 13 height 13
click at [754, 223] on icon "Clear input" at bounding box center [753, 225] width 7 height 7
click at [744, 299] on span "Doogies Smoke Shop - Kill Buck" at bounding box center [686, 301] width 166 height 17
click at [724, 189] on input "**********" at bounding box center [699, 189] width 158 height 33
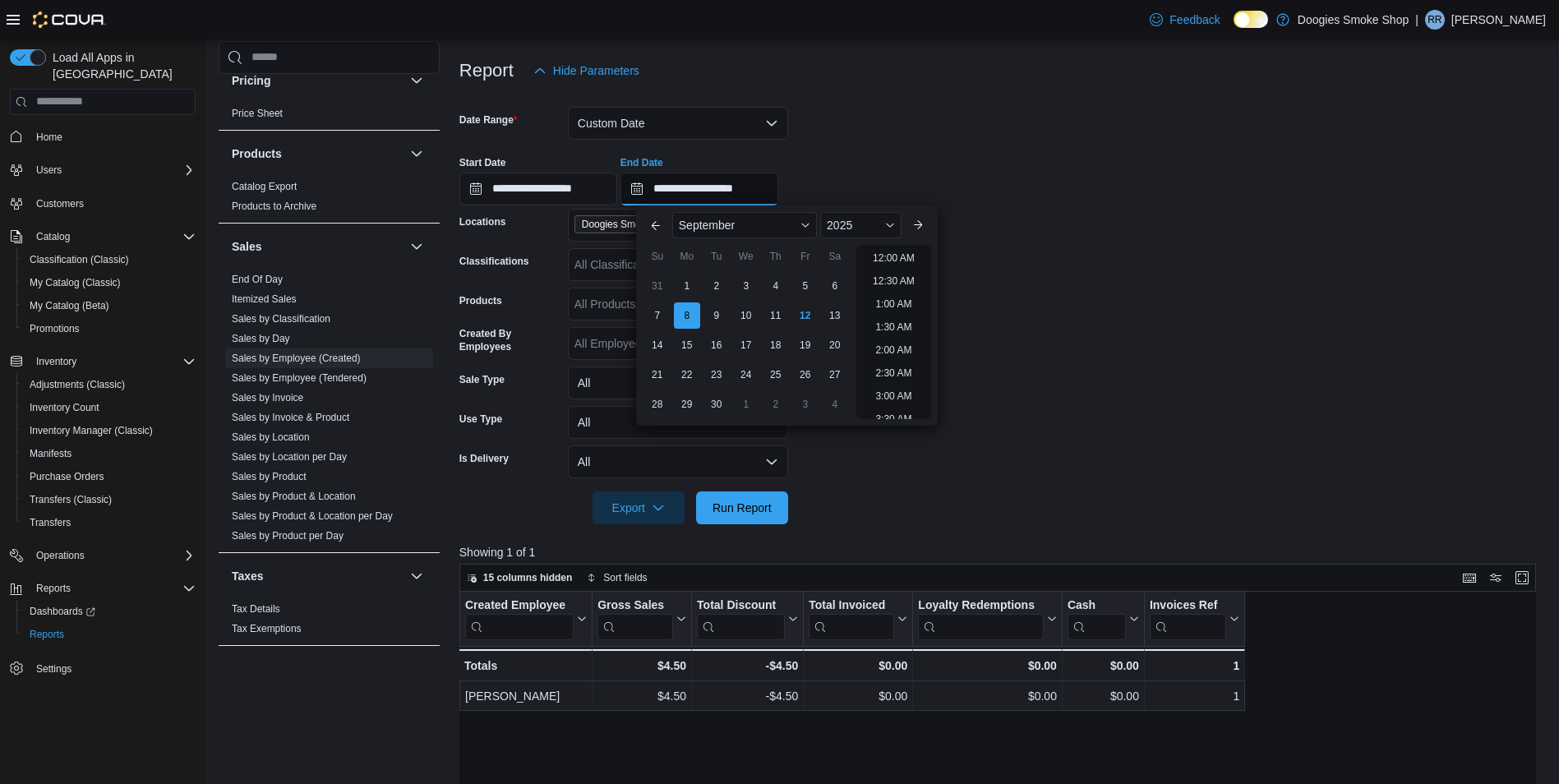
scroll to position [933, 0]
click at [744, 505] on span "Run Report" at bounding box center [741, 507] width 59 height 17
